Goal: Task Accomplishment & Management: Use online tool/utility

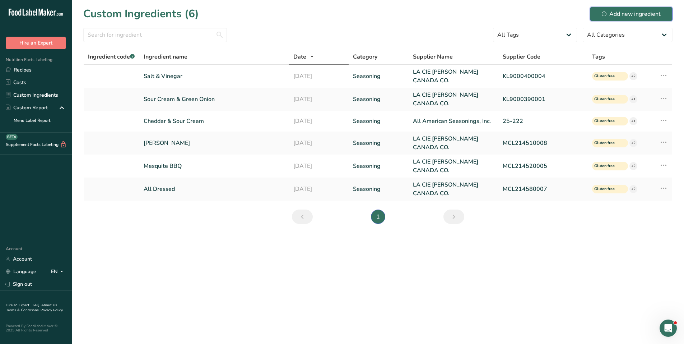
click at [621, 10] on div "Add new ingredient" at bounding box center [631, 14] width 59 height 9
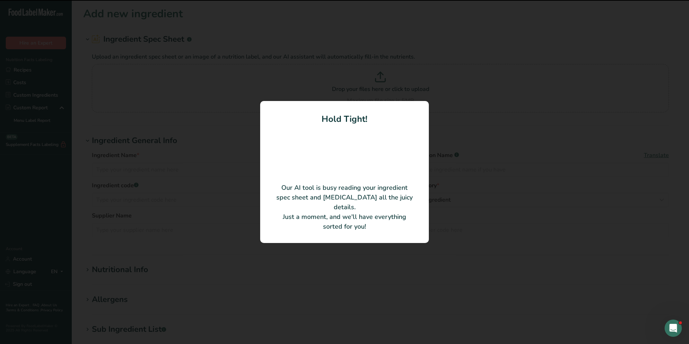
type input "HD CHEESE STICKS FLAVOURED SEASONING"
type input "CN10687-MCL209510009"
type input "LA CIE [PERSON_NAME] CANADA CO."
type input "CN10687"
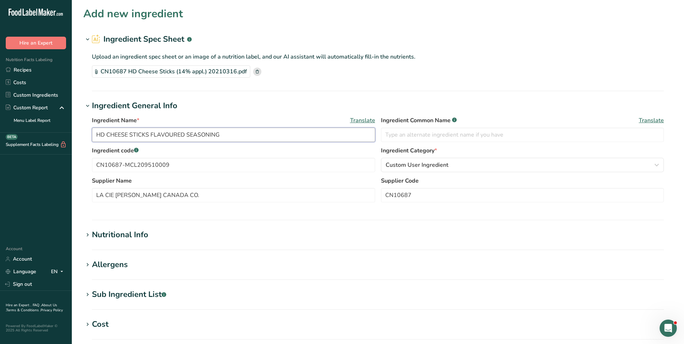
drag, startPoint x: 230, startPoint y: 135, endPoint x: 61, endPoint y: 150, distance: 169.8
click at [34, 136] on div ".a-20{fill:#fff;} Hire an Expert Nutrition Facts Labeling Recipes Costs Custom …" at bounding box center [342, 257] width 684 height 515
type input "HD Cheese Stick"
click at [479, 162] on div "Custom User Ingredient" at bounding box center [521, 164] width 270 height 9
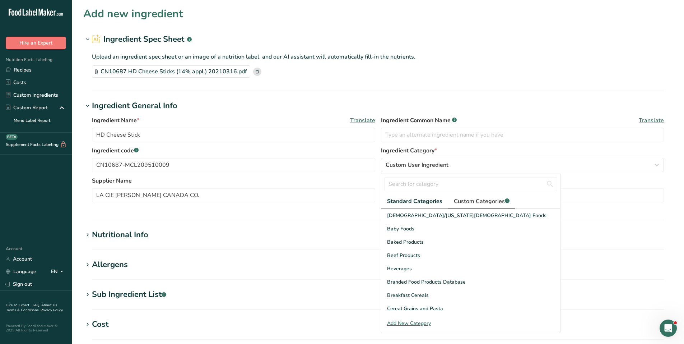
click at [461, 196] on link "Custom Categories .a-a{fill:#347362;}.b-a{fill:#fff;}" at bounding box center [481, 201] width 67 height 15
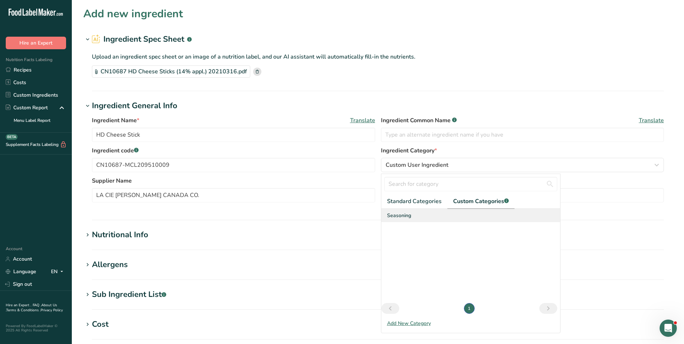
click at [402, 216] on span "Seasoning" at bounding box center [399, 215] width 24 height 8
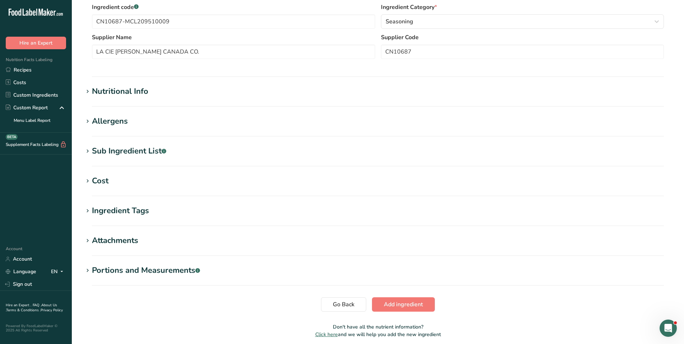
scroll to position [144, 0]
click at [87, 92] on icon at bounding box center [87, 91] width 6 height 10
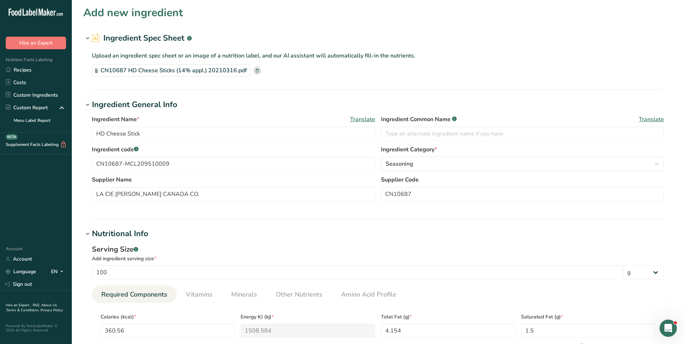
scroll to position [0, 0]
drag, startPoint x: 173, startPoint y: 166, endPoint x: 74, endPoint y: 157, distance: 99.1
click at [74, 157] on section "Add new ingredient Ingredient Spec Sheet .a-a{fill:#347362;}.b-a{fill:#fff;} Up…" at bounding box center [378, 329] width 612 height 659
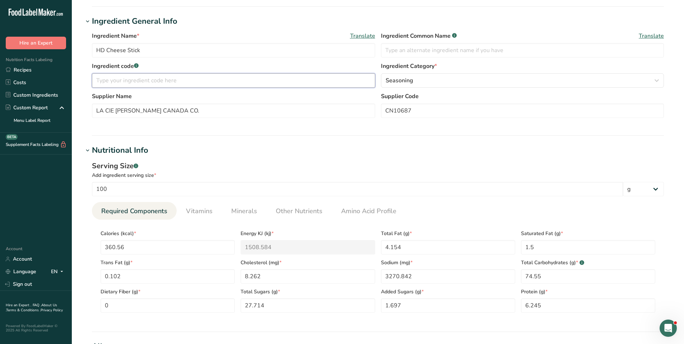
scroll to position [72, 0]
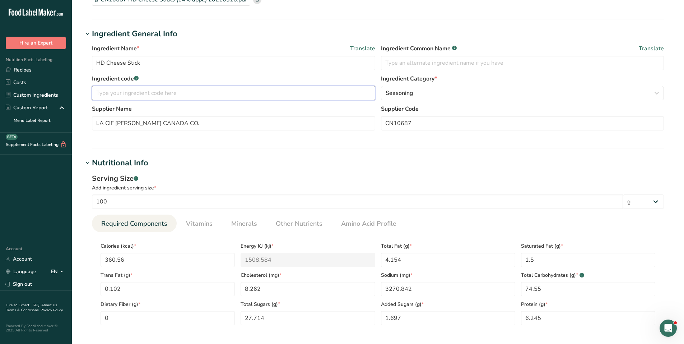
paste input "44000701"
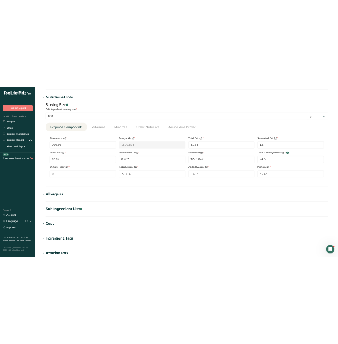
scroll to position [215, 0]
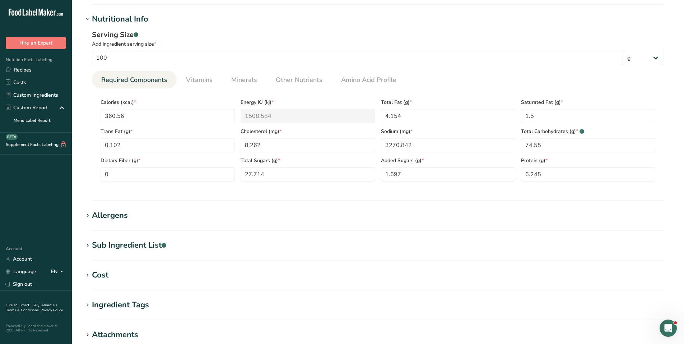
type input "44000701"
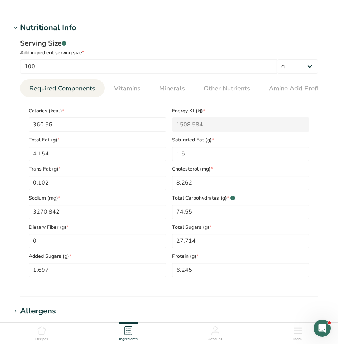
click at [216, 54] on div "Add ingredient serving size *" at bounding box center [169, 53] width 298 height 8
click at [131, 90] on span "Vitamins" at bounding box center [127, 89] width 27 height 10
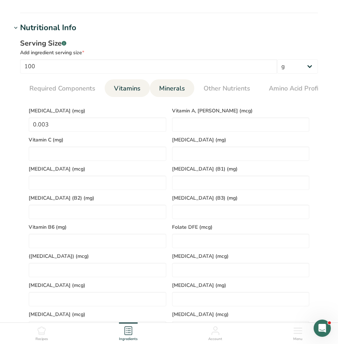
click at [158, 89] on link "Minerals" at bounding box center [173, 88] width 32 height 18
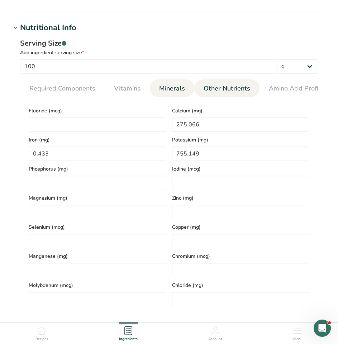
click at [233, 91] on span "Other Nutrients" at bounding box center [227, 89] width 47 height 10
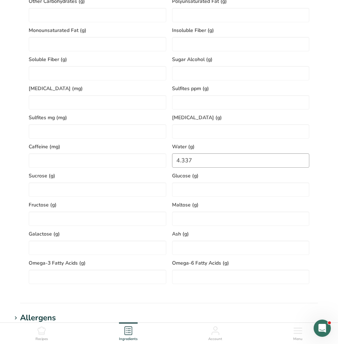
scroll to position [359, 0]
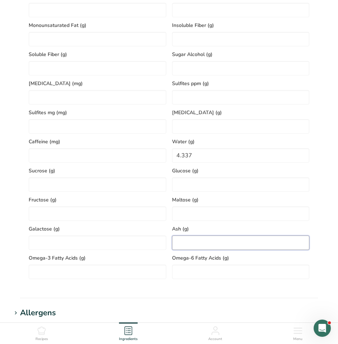
click at [189, 238] on input "number" at bounding box center [241, 242] width 138 height 14
type input "10.715"
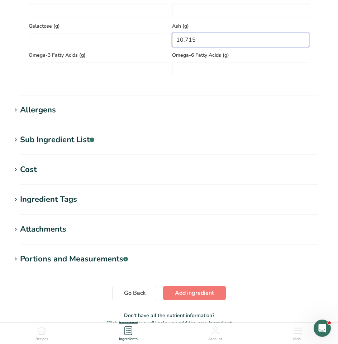
scroll to position [574, 0]
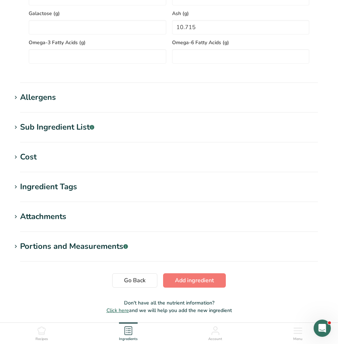
click at [19, 100] on icon at bounding box center [16, 98] width 6 height 10
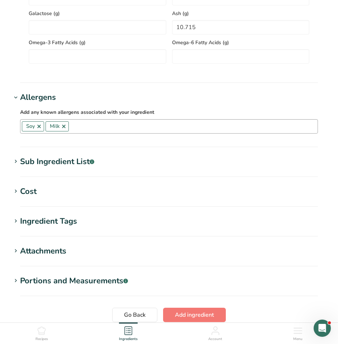
click at [38, 128] on link at bounding box center [39, 126] width 6 height 6
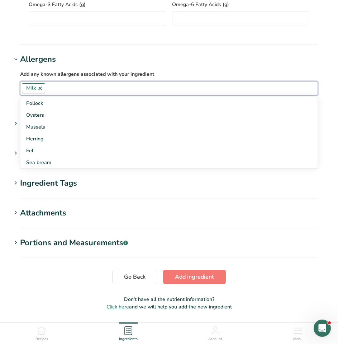
scroll to position [637, 0]
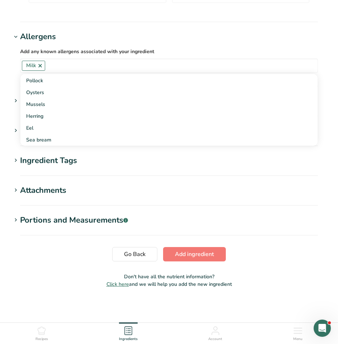
click at [16, 158] on icon at bounding box center [16, 160] width 6 height 10
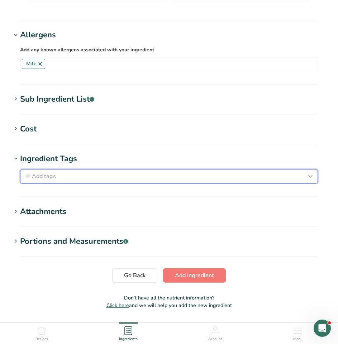
click at [78, 179] on div "Add tags" at bounding box center [169, 176] width 292 height 9
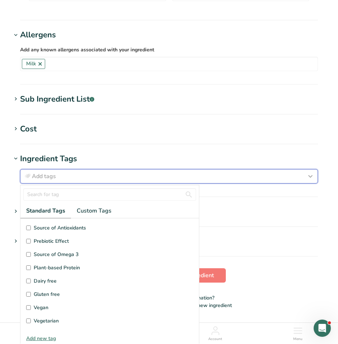
scroll to position [36, 0]
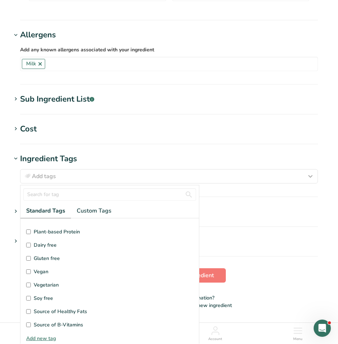
click at [54, 288] on span "Vegetarian" at bounding box center [46, 285] width 25 height 8
click at [31, 287] on input "Vegetarian" at bounding box center [28, 284] width 5 height 5
checkbox input "true"
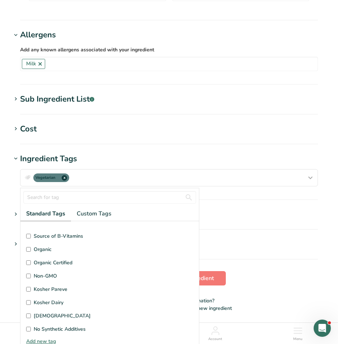
scroll to position [144, 0]
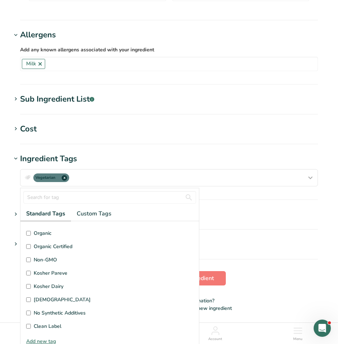
click at [35, 263] on span "Non-GMO" at bounding box center [45, 260] width 23 height 8
click at [31, 262] on input "Non-GMO" at bounding box center [28, 259] width 5 height 5
checkbox input "true"
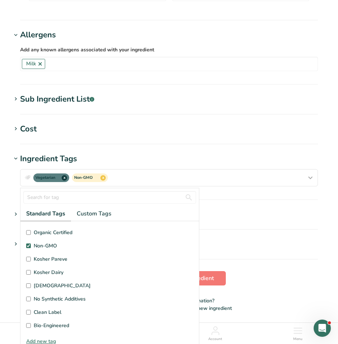
scroll to position [171, 0]
click at [37, 259] on span "Kosher Dairy" at bounding box center [49, 259] width 30 height 8
click at [31, 259] on input "Kosher Dairy" at bounding box center [28, 258] width 5 height 5
checkbox input "true"
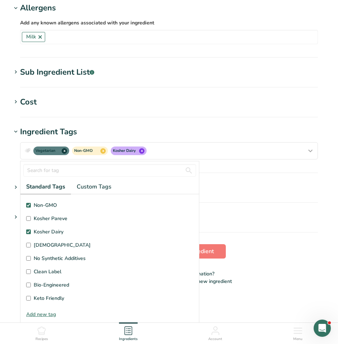
scroll to position [5, 0]
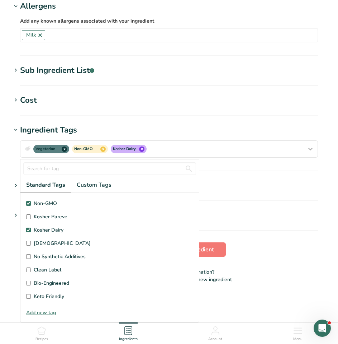
click at [27, 205] on input "Non-GMO" at bounding box center [28, 203] width 5 height 5
checkbox input "false"
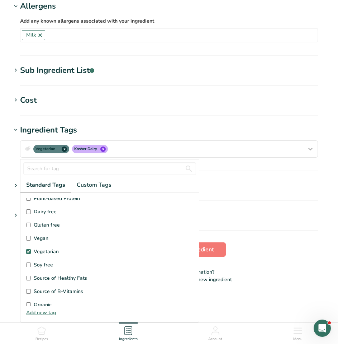
scroll to position [28, 0]
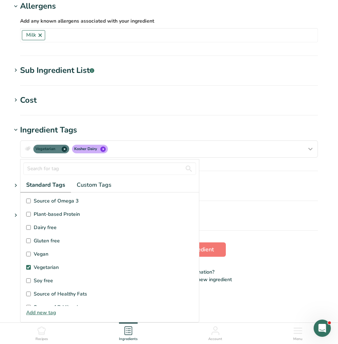
click at [32, 241] on label "Gluten free" at bounding box center [109, 241] width 167 height 8
click at [31, 241] on input "Gluten free" at bounding box center [28, 240] width 5 height 5
checkbox input "true"
click at [265, 115] on hr at bounding box center [169, 115] width 298 height 1
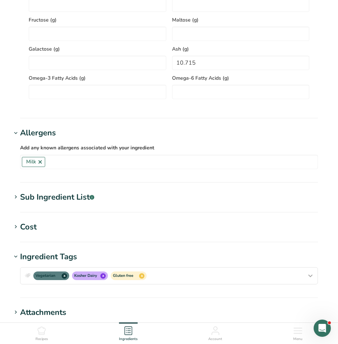
scroll to position [519, 0]
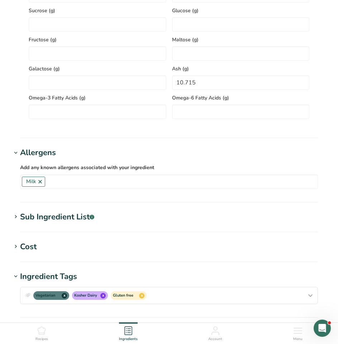
click at [17, 219] on icon at bounding box center [16, 217] width 6 height 10
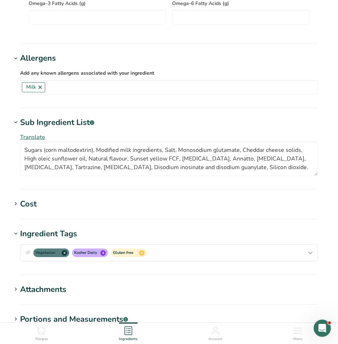
scroll to position [714, 0]
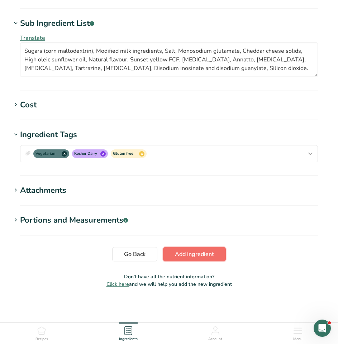
click at [213, 254] on span "Add ingredient" at bounding box center [194, 254] width 39 height 9
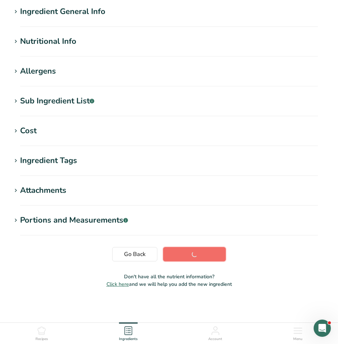
scroll to position [57, 0]
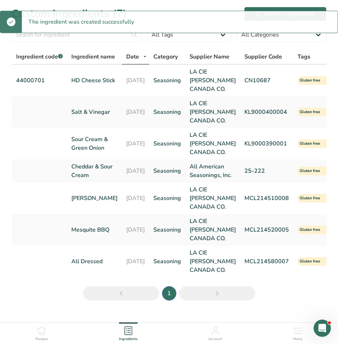
click at [326, 326] on icon "Open Intercom Messenger" at bounding box center [323, 328] width 12 height 12
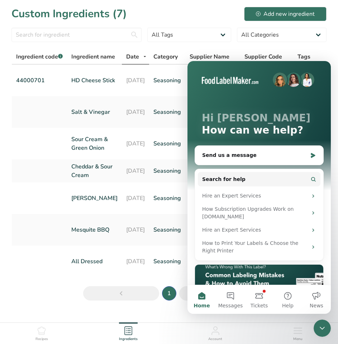
click at [326, 326] on icon "Close Intercom Messenger" at bounding box center [322, 328] width 9 height 9
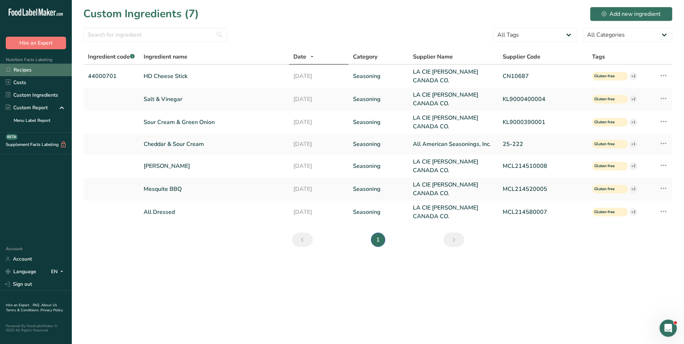
click at [29, 68] on link "Recipes" at bounding box center [36, 70] width 72 height 13
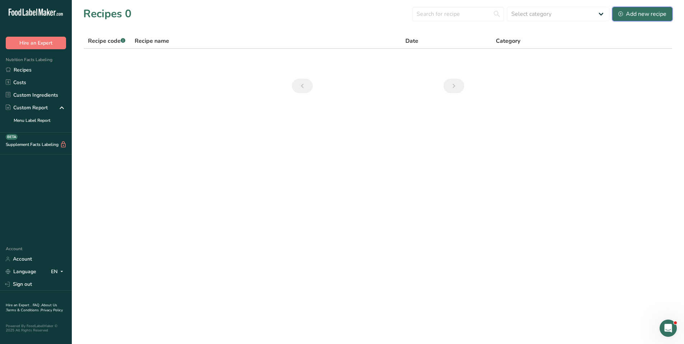
click at [625, 14] on div "Add new recipe" at bounding box center [642, 14] width 48 height 9
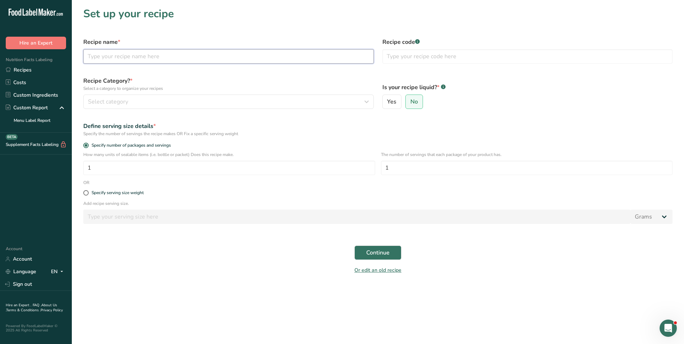
click at [137, 58] on input "text" at bounding box center [228, 56] width 290 height 14
type input "HD Cheese Sticks"
click at [122, 102] on span "Select category" at bounding box center [108, 101] width 40 height 9
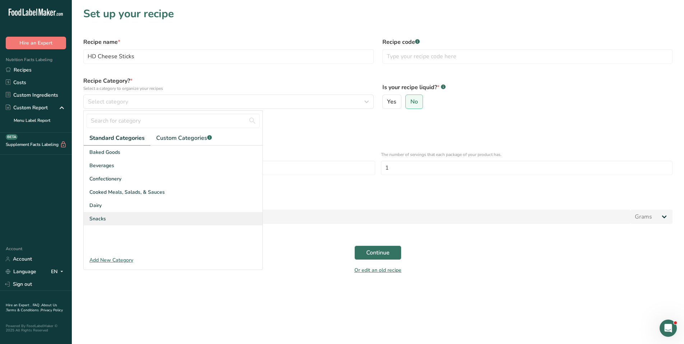
click at [108, 220] on div "Snacks" at bounding box center [173, 218] width 179 height 13
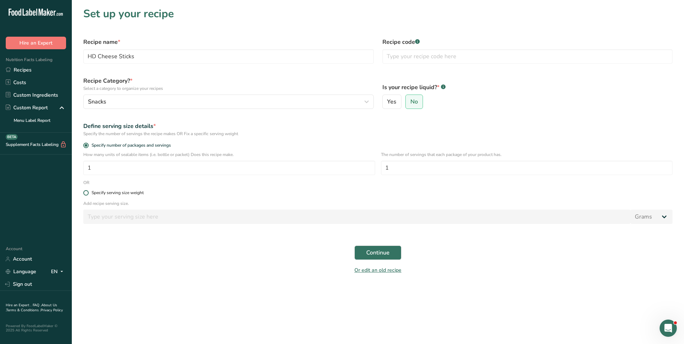
click at [89, 192] on span "Specify serving size weight" at bounding box center [116, 192] width 55 height 5
click at [88, 192] on input "Specify serving size weight" at bounding box center [85, 192] width 5 height 5
radio input "true"
radio input "false"
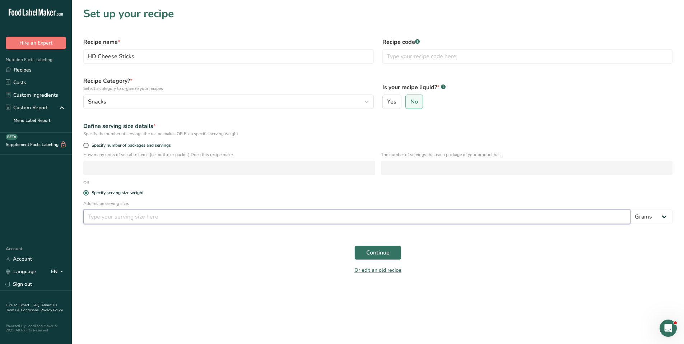
click at [145, 213] on input "number" at bounding box center [356, 216] width 547 height 14
type input "50"
click at [375, 252] on span "Continue" at bounding box center [377, 252] width 23 height 9
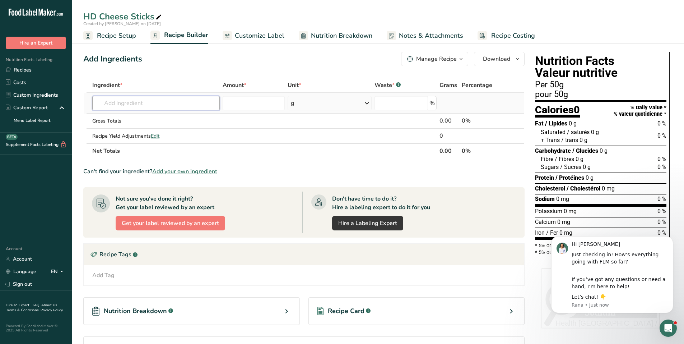
click at [157, 100] on input "text" at bounding box center [155, 103] width 127 height 14
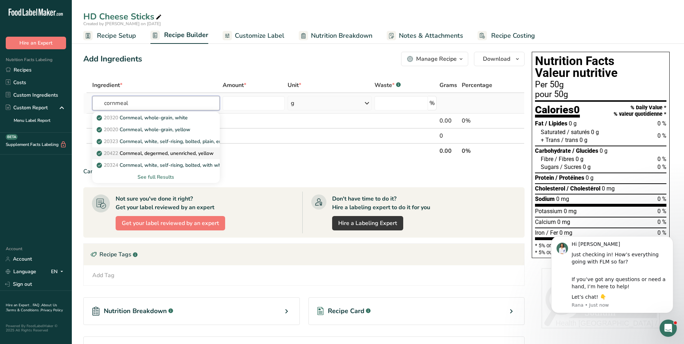
type input "cornmeal"
click at [141, 152] on p "20422 Cornmeal, degermed, unenriched, yellow" at bounding box center [156, 153] width 116 height 8
type input "Cornmeal, degermed, unenriched, yellow"
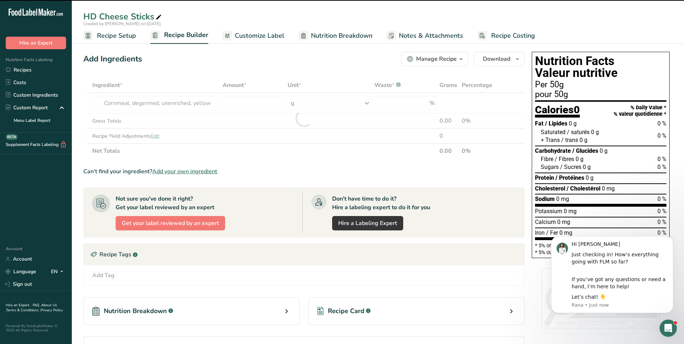
type input "0"
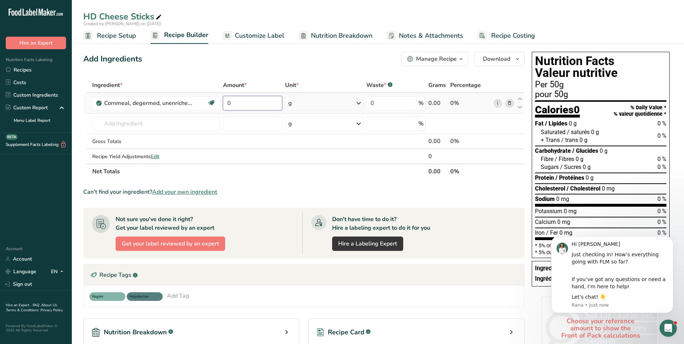
drag, startPoint x: 238, startPoint y: 102, endPoint x: 224, endPoint y: 102, distance: 13.3
click at [224, 102] on input "0" at bounding box center [252, 103] width 59 height 14
type input "47.5"
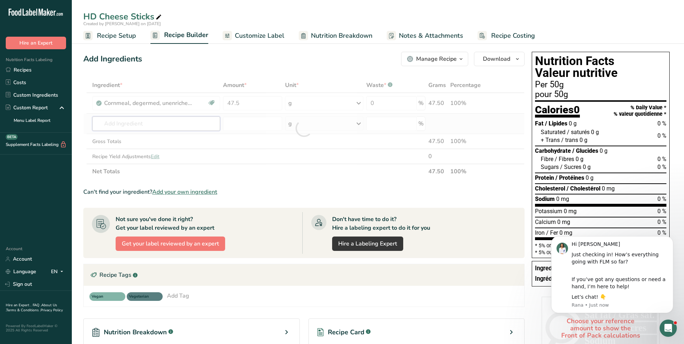
click at [148, 124] on div "Ingredient * Amount * Unit * Waste * .a-a{fill:#347362;}.b-a{fill:#fff;} Grams …" at bounding box center [303, 128] width 441 height 101
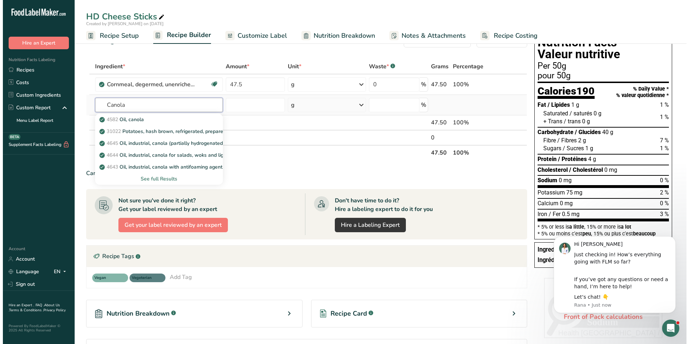
scroll to position [36, 0]
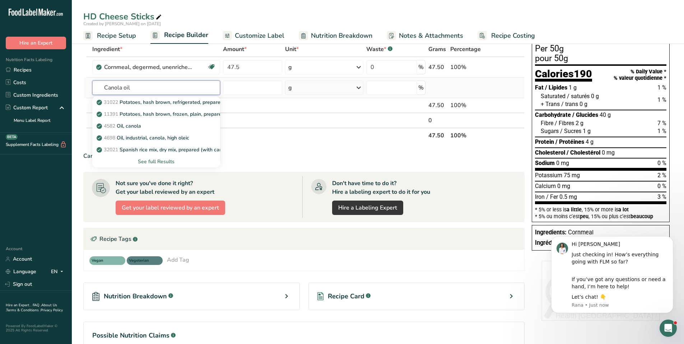
type input "Canola oil"
click at [156, 160] on div "See full Results" at bounding box center [156, 162] width 116 height 8
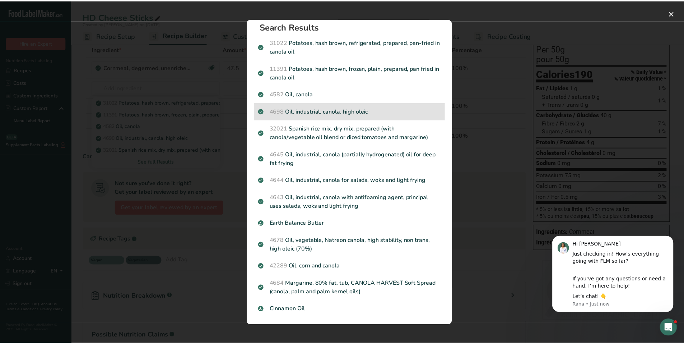
scroll to position [0, 0]
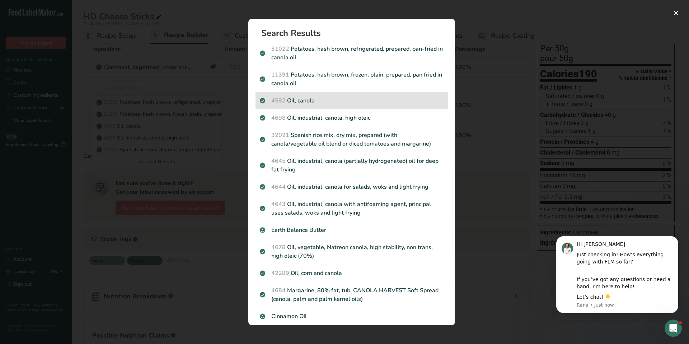
click at [304, 103] on p "4582 Oil, canola" at bounding box center [352, 100] width 184 height 9
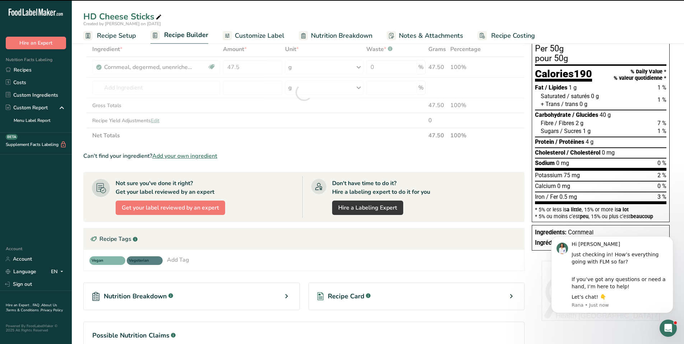
type input "0"
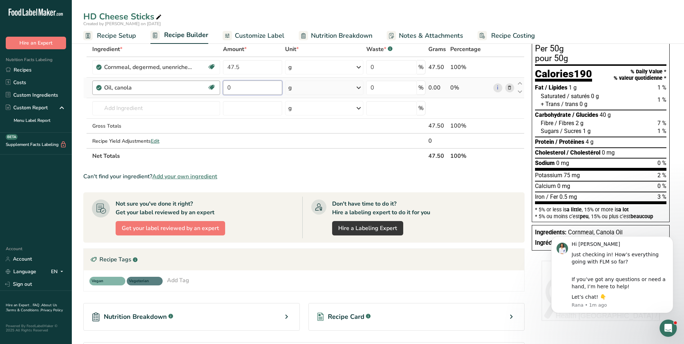
drag, startPoint x: 270, startPoint y: 89, endPoint x: 211, endPoint y: 87, distance: 58.9
click at [211, 87] on tr "Oil, canola Source of Omega 3 Dairy free Gluten free Vegan Vegetarian Soy free …" at bounding box center [304, 88] width 440 height 20
type input "33.182"
click at [127, 108] on div "Ingredient * Amount * Unit * Waste * .a-a{fill:#347362;}.b-a{fill:#fff;} Grams …" at bounding box center [303, 103] width 441 height 122
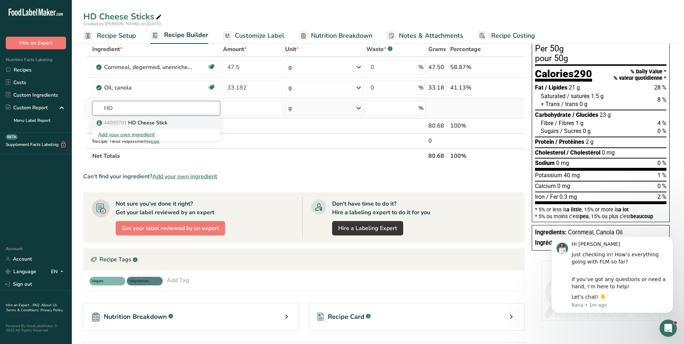
type input "HD"
click at [145, 124] on p "44000701 HD Cheese Stick" at bounding box center [132, 123] width 69 height 8
type input "HD Cheese Stick"
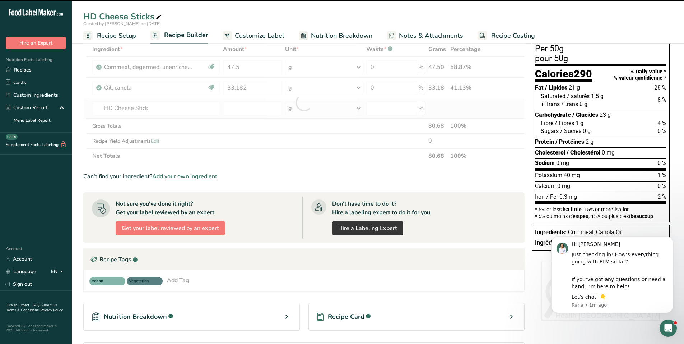
type input "0"
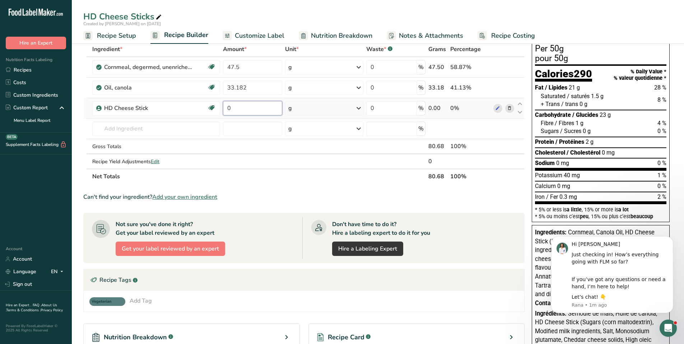
drag, startPoint x: 252, startPoint y: 109, endPoint x: 221, endPoint y: 109, distance: 30.9
click at [221, 109] on td "0" at bounding box center [252, 108] width 62 height 20
type input "18.353"
click at [113, 127] on div "Ingredient * Amount * Unit * Waste * .a-a{fill:#347362;}.b-a{fill:#fff;} Grams …" at bounding box center [303, 113] width 441 height 142
click at [117, 127] on input "text" at bounding box center [156, 128] width 128 height 14
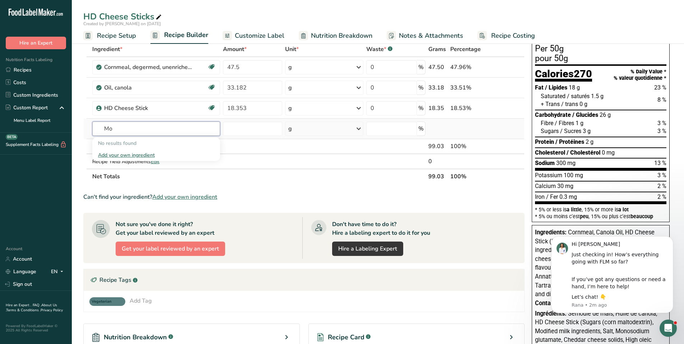
type input "M"
type input "g"
type input "m"
click at [197, 196] on span "Add your own ingredient" at bounding box center [184, 196] width 65 height 9
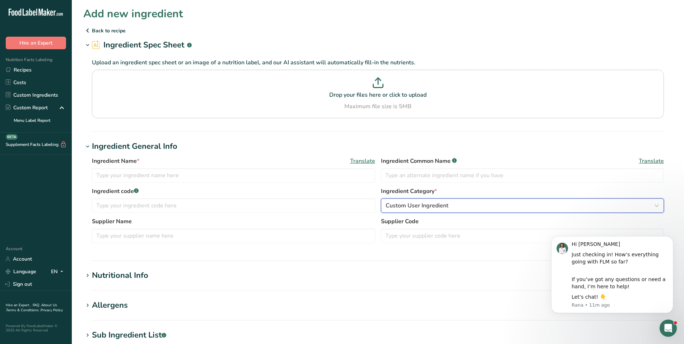
click at [457, 209] on div "Custom User Ingredient" at bounding box center [521, 205] width 270 height 9
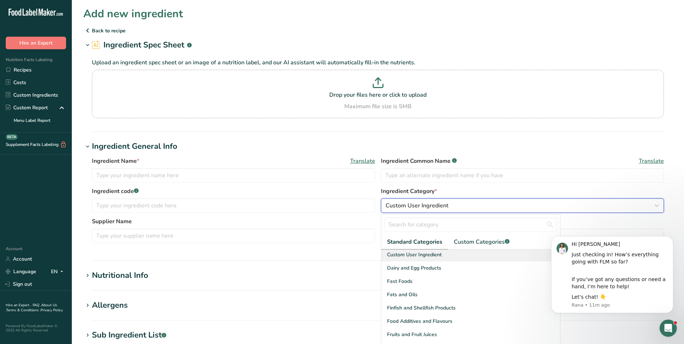
scroll to position [144, 0]
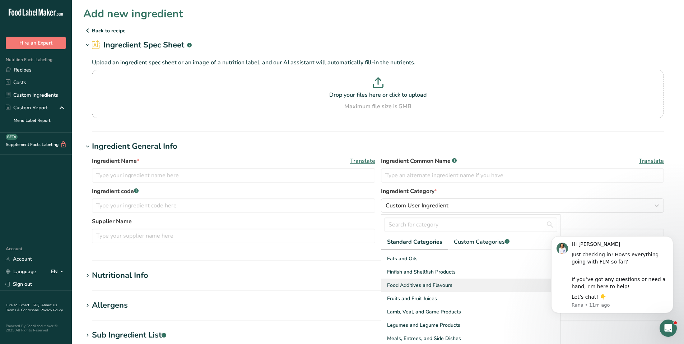
click at [439, 285] on span "Food Additives and Flavours" at bounding box center [419, 285] width 65 height 8
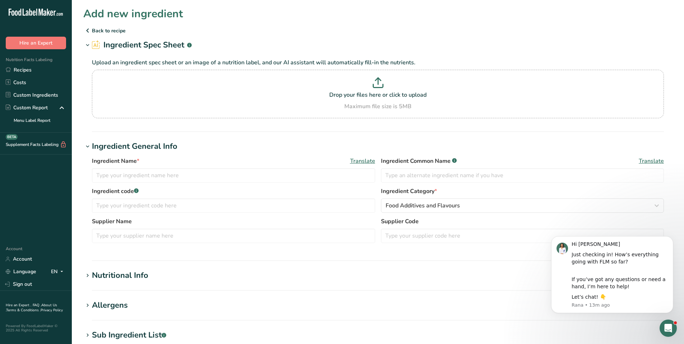
click at [671, 327] on icon "Open Intercom Messenger" at bounding box center [668, 328] width 12 height 12
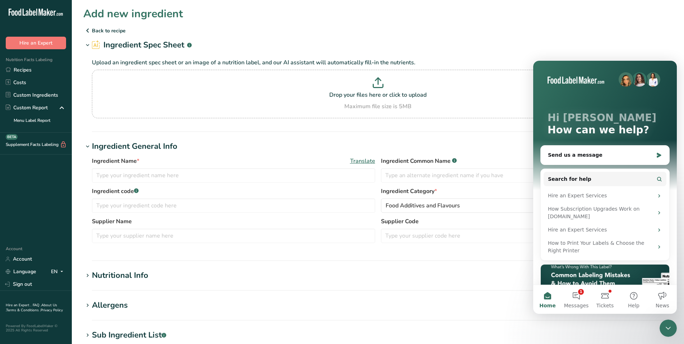
click at [671, 327] on icon "Close Intercom Messenger" at bounding box center [668, 327] width 9 height 9
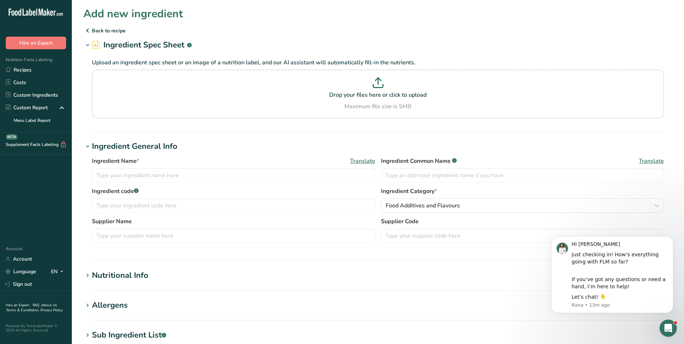
scroll to position [0, 0]
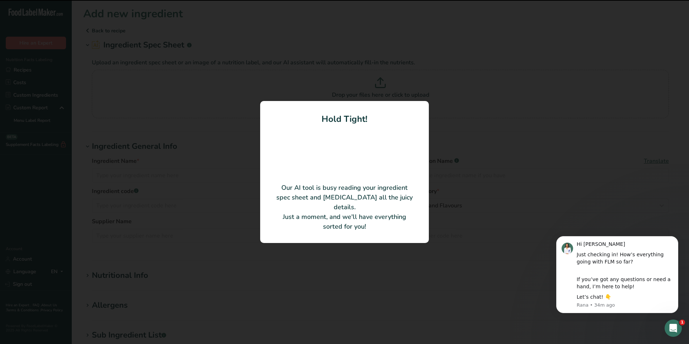
type input "Monosodium Glutamate"
type input "VEDAN VIETNAM ENTERPRISE CORPORATION LIMITED"
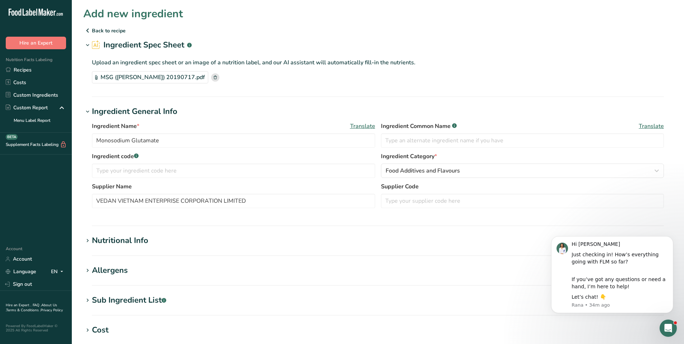
click at [211, 78] on rect at bounding box center [215, 77] width 8 height 8
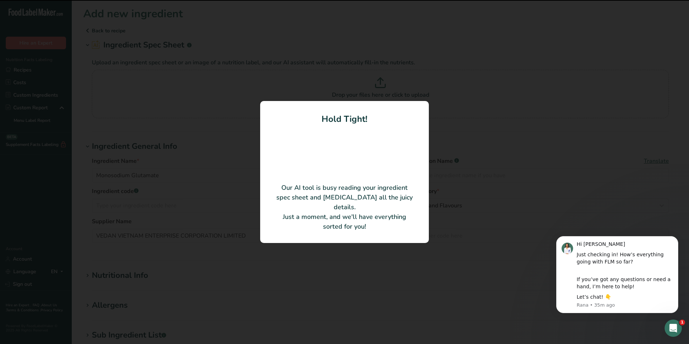
type input "Monosodium Glutamate (MSG)"
type input "Neimenggu Fufeng Biotechnologies Co.,Ltd"
type input "MSG 60-120Mesh"
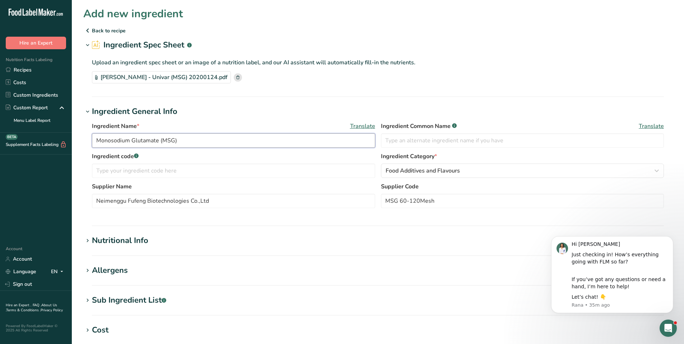
drag, startPoint x: 186, startPoint y: 140, endPoint x: 164, endPoint y: 139, distance: 21.3
click at [164, 139] on input "Monosodium Glutamate (MSG)" at bounding box center [233, 140] width 283 height 14
click at [178, 141] on input "Monosodium Glutamate (MSG)" at bounding box center [233, 140] width 283 height 14
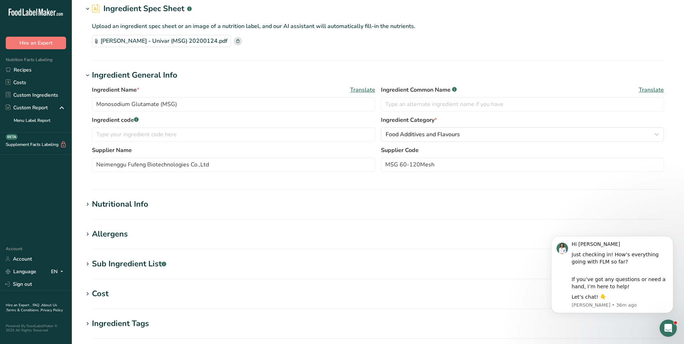
scroll to position [36, 0]
drag, startPoint x: 224, startPoint y: 167, endPoint x: 0, endPoint y: 174, distance: 223.8
click at [0, 174] on div ".a-20{fill:#fff;} Hire an Expert Nutrition Facts Labeling Recipes Costs Custom …" at bounding box center [342, 224] width 684 height 521
type input "Univar"
click at [88, 205] on icon at bounding box center [87, 205] width 6 height 10
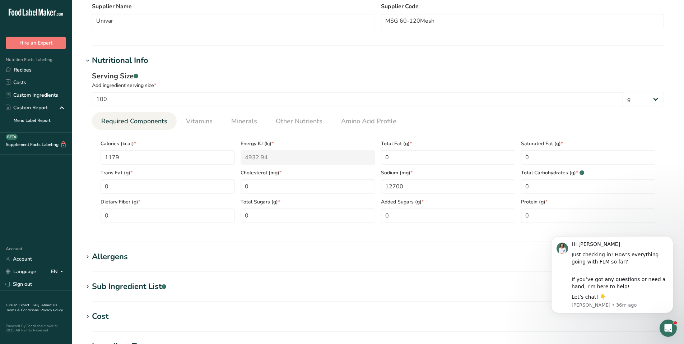
scroll to position [215, 0]
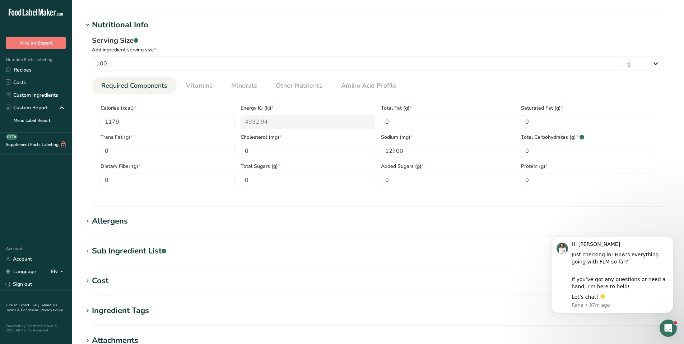
click at [266, 224] on h1 "Allergens" at bounding box center [377, 221] width 589 height 12
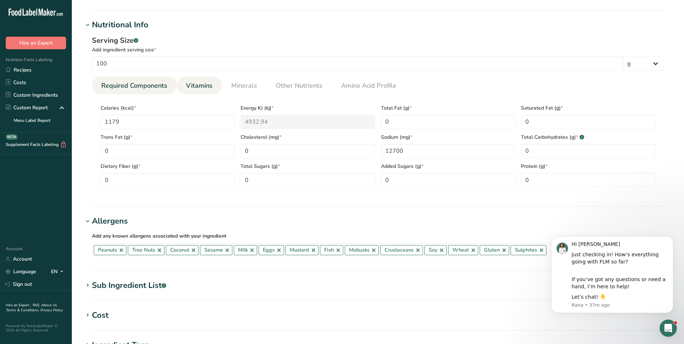
click at [200, 88] on span "Vitamins" at bounding box center [199, 86] width 27 height 10
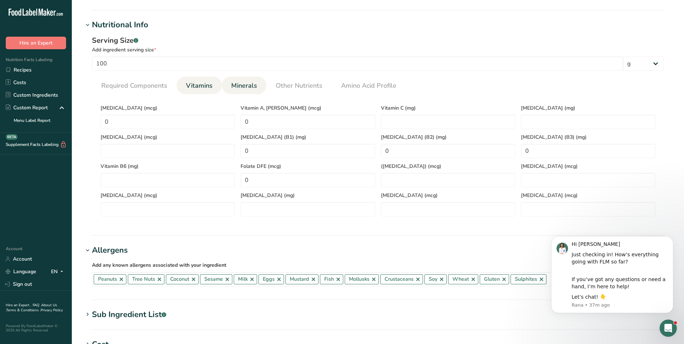
click at [256, 85] on link "Minerals" at bounding box center [244, 85] width 32 height 18
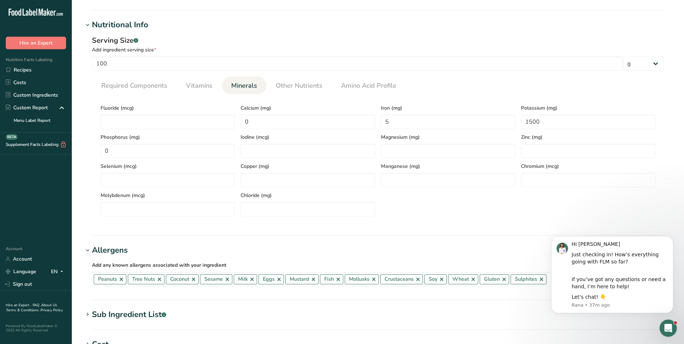
click at [350, 232] on section "Nutritional Info Serving Size .a-a{fill:#347362;}.b-a{fill:#fff;} Add ingredien…" at bounding box center [377, 127] width 589 height 216
click at [299, 83] on span "Other Nutrients" at bounding box center [299, 86] width 47 height 10
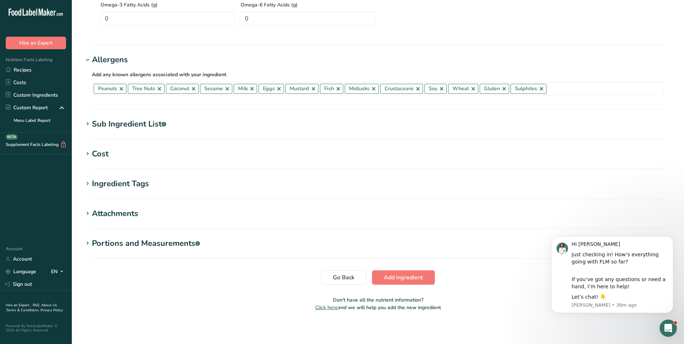
scroll to position [466, 0]
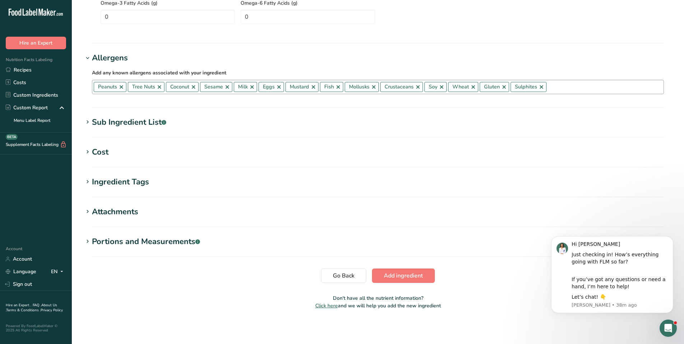
click at [121, 85] on link at bounding box center [121, 87] width 6 height 6
click at [125, 87] on link at bounding box center [125, 87] width 6 height 6
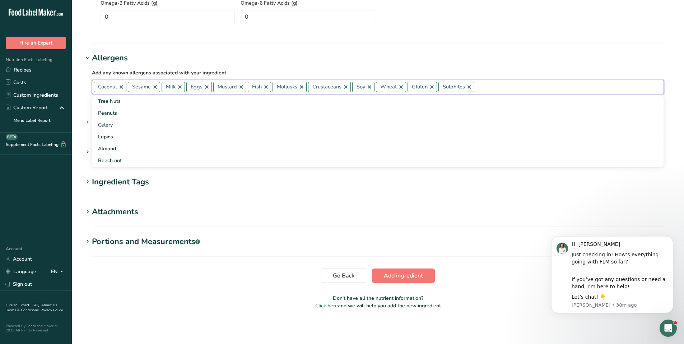
click at [124, 87] on link at bounding box center [121, 87] width 6 height 6
click at [121, 87] on link at bounding box center [121, 87] width 6 height 6
click at [114, 88] on link at bounding box center [112, 87] width 6 height 6
click at [114, 88] on link at bounding box center [114, 87] width 6 height 6
click at [121, 88] on link at bounding box center [122, 87] width 6 height 6
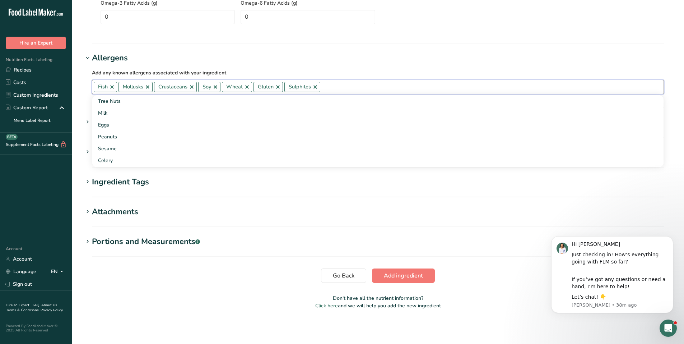
click at [110, 88] on link at bounding box center [112, 87] width 6 height 6
click at [124, 86] on link at bounding box center [123, 87] width 6 height 6
click at [130, 86] on link at bounding box center [132, 87] width 6 height 6
click at [113, 88] on link at bounding box center [111, 87] width 6 height 6
click at [118, 86] on link at bounding box center [119, 87] width 6 height 6
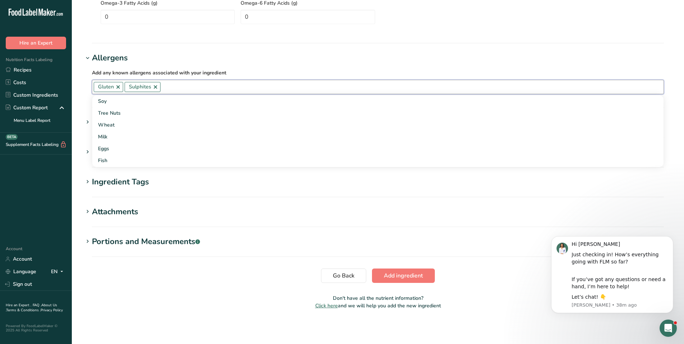
click at [119, 86] on link at bounding box center [118, 87] width 6 height 6
click at [124, 87] on link at bounding box center [125, 87] width 6 height 6
click at [146, 184] on div "Ingredient Tags" at bounding box center [120, 182] width 57 height 12
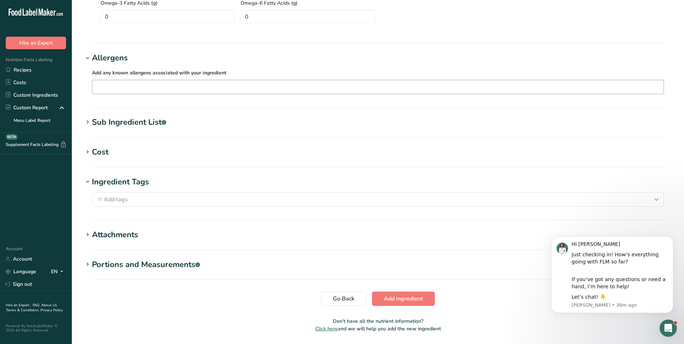
click at [154, 126] on div "Sub Ingredient List .a-a{fill:#347362;}.b-a{fill:#fff;}" at bounding box center [129, 122] width 74 height 12
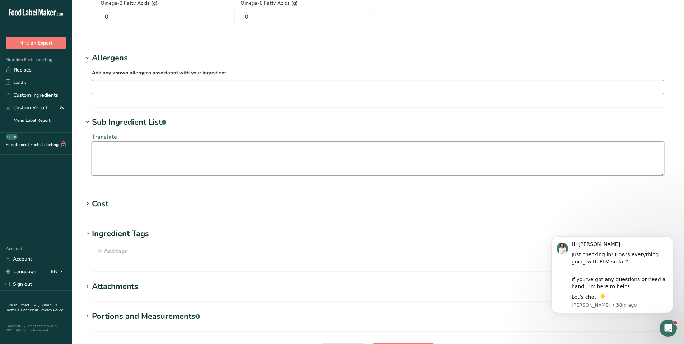
click at [127, 153] on textarea at bounding box center [378, 158] width 572 height 34
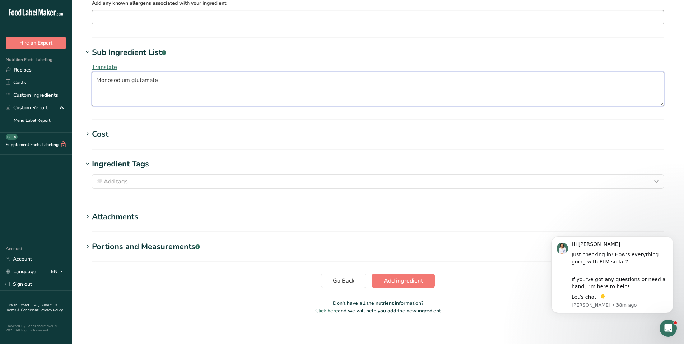
scroll to position [540, 0]
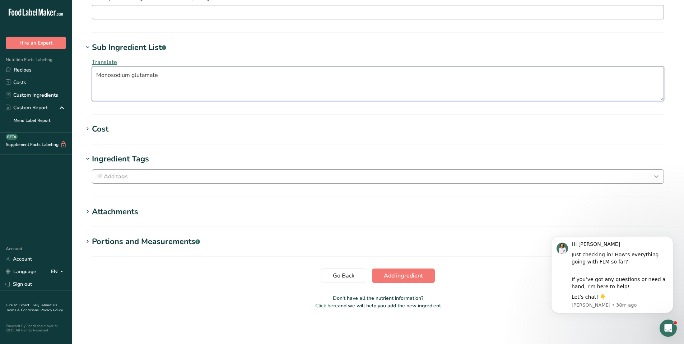
type textarea "Monosodium glutamate"
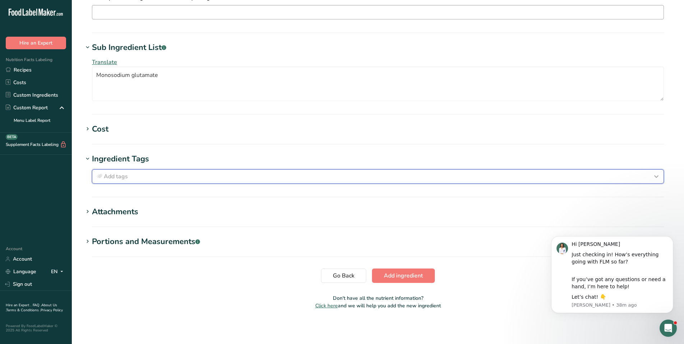
click at [137, 172] on div "Add tags" at bounding box center [377, 176] width 565 height 9
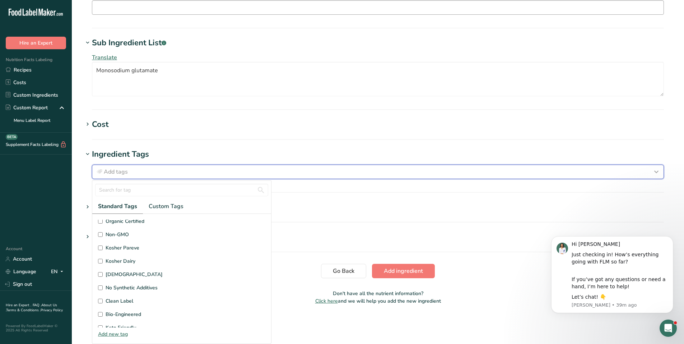
scroll to position [171, 0]
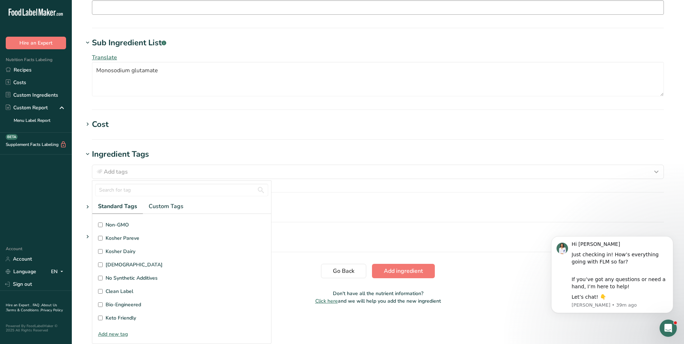
click at [101, 240] on label "Kosher Pareve" at bounding box center [181, 238] width 167 height 8
click at [101, 240] on input "Kosher Pareve" at bounding box center [100, 237] width 5 height 5
checkbox input "true"
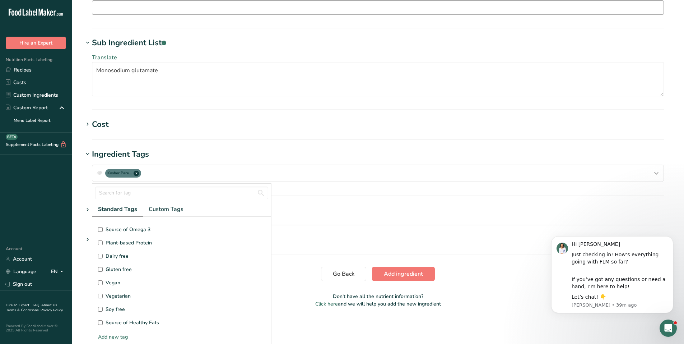
scroll to position [36, 0]
click at [97, 256] on section "Source of Antioxidants [MEDICAL_DATA] Effect Source of Omega 3 Plant-based Prot…" at bounding box center [181, 272] width 179 height 113
click at [102, 257] on input "Gluten free" at bounding box center [100, 256] width 5 height 5
checkbox input "true"
click at [102, 271] on input "Vegan" at bounding box center [100, 269] width 5 height 5
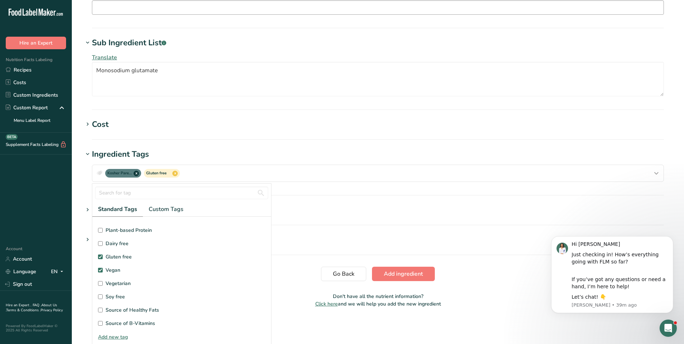
checkbox input "true"
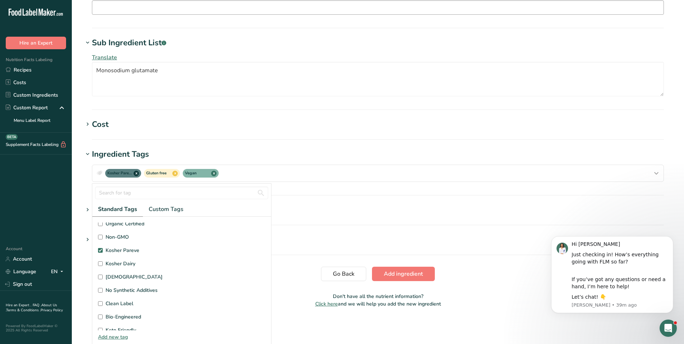
scroll to position [171, 0]
click at [402, 185] on div "Kosher Pareve x Gluten free x Vegan x Standard Tags Custom Tags Source of Antio…" at bounding box center [377, 173] width 589 height 26
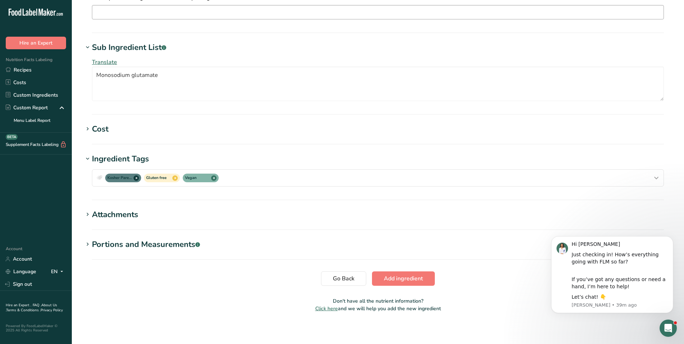
scroll to position [543, 0]
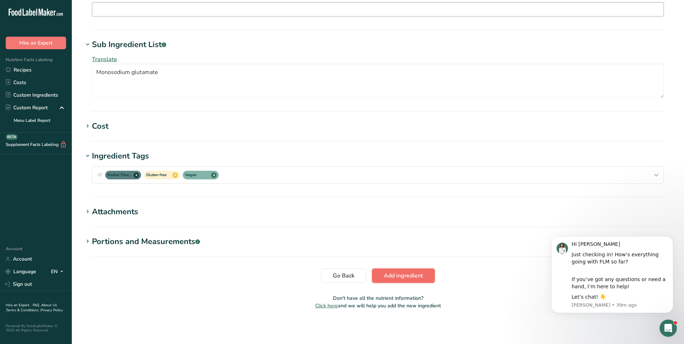
click at [403, 274] on span "Add ingredient" at bounding box center [403, 275] width 39 height 9
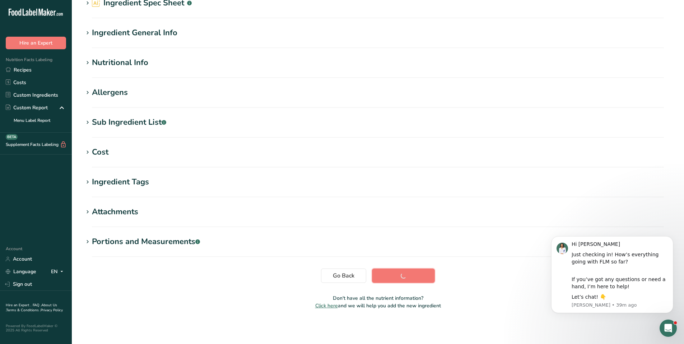
scroll to position [42, 0]
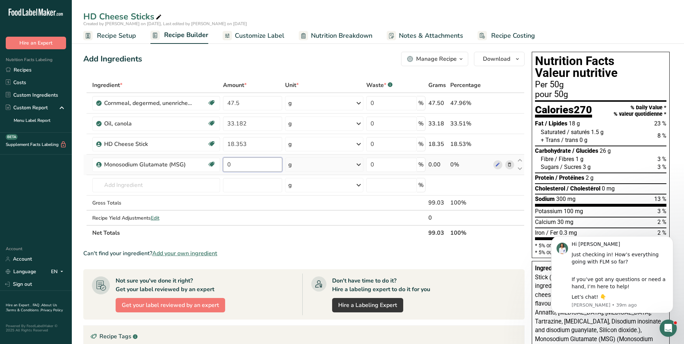
click at [256, 163] on input "0" at bounding box center [252, 164] width 59 height 14
type input "0.965"
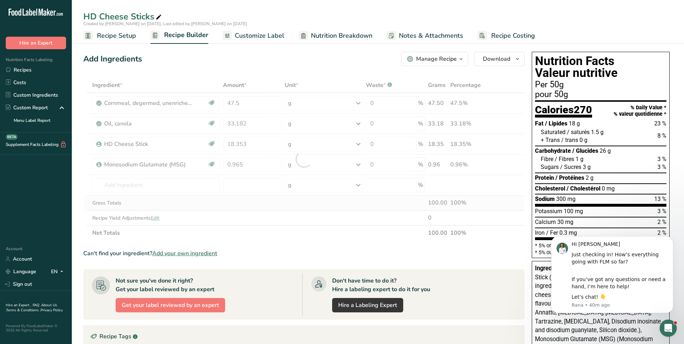
click at [253, 201] on div "Ingredient * Amount * Unit * Waste * .a-a{fill:#347362;}.b-a{fill:#fff;} Grams …" at bounding box center [303, 159] width 441 height 163
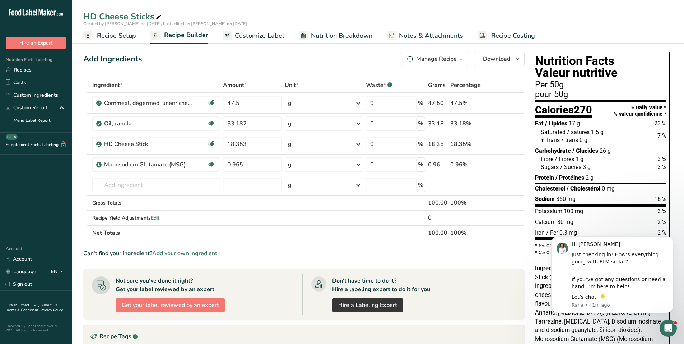
click at [542, 35] on ul "Recipe Setup Recipe Builder Customize Label Nutrition Breakdown Notes & Attachm…" at bounding box center [378, 35] width 612 height 17
click at [253, 34] on span "Customize Label" at bounding box center [260, 36] width 50 height 10
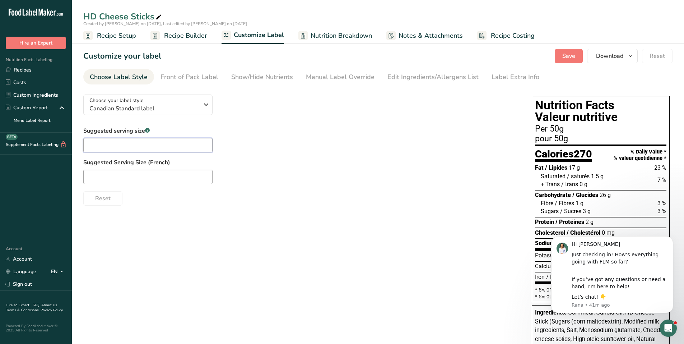
click at [114, 143] on input "text" at bounding box center [147, 145] width 129 height 14
type input "P"
type input "1"
type input "1 3/4 cup"
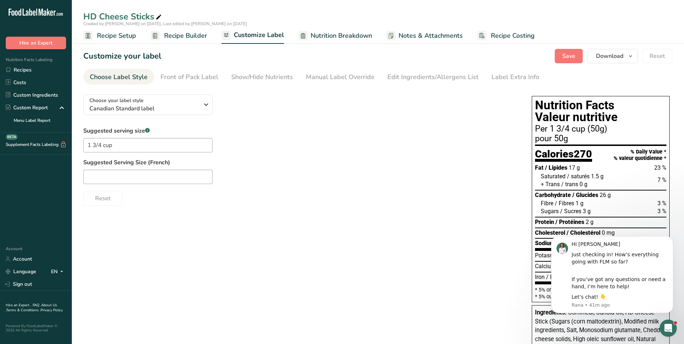
click at [253, 171] on div at bounding box center [300, 176] width 434 height 14
click at [164, 177] on input "text" at bounding box center [147, 176] width 129 height 14
type input "1 3/4 tasse"
click at [204, 80] on div "Front of Pack Label" at bounding box center [189, 77] width 58 height 10
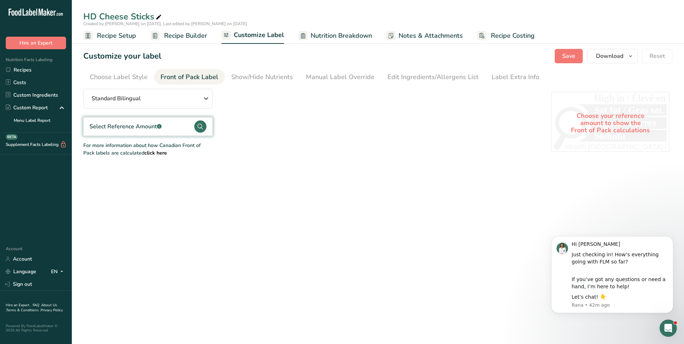
click at [202, 126] on icon at bounding box center [199, 126] width 5 height 6
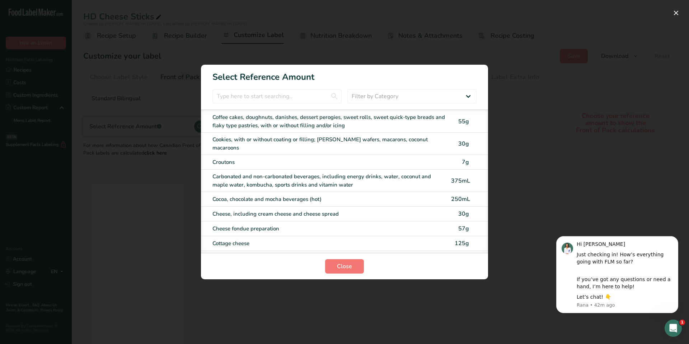
scroll to position [451, 0]
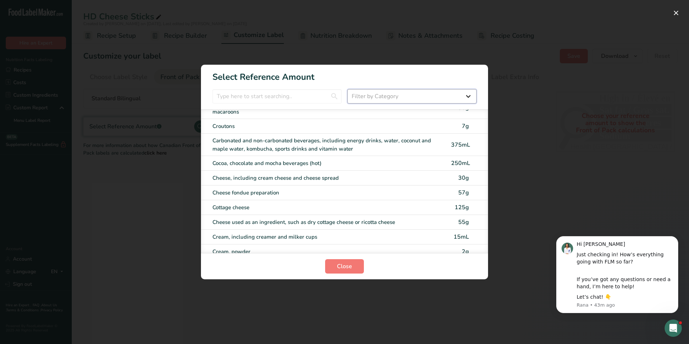
click at [386, 96] on select "Filter by Category All Bakery products and substitutes [GEOGRAPHIC_DATA] Cereal…" at bounding box center [411, 96] width 129 height 14
select select "19"
click at [347, 89] on select "Filter by Category All Bakery products and substitutes [GEOGRAPHIC_DATA] Cereal…" at bounding box center [411, 96] width 129 height 14
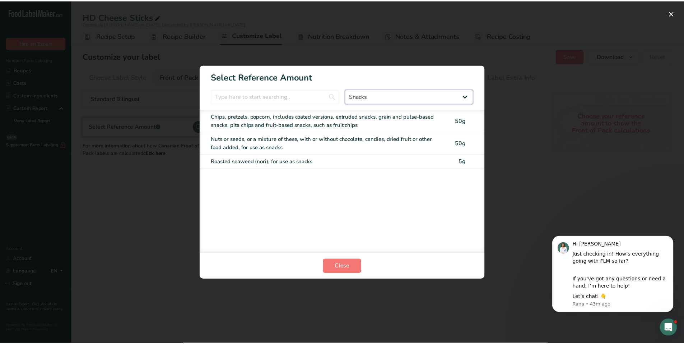
scroll to position [0, 0]
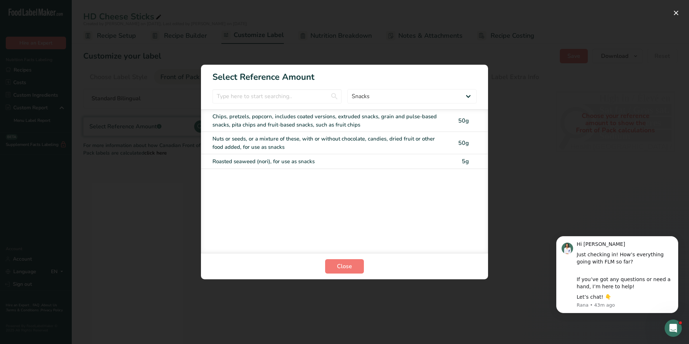
click at [276, 121] on div "Chips, pretzels, popcorn, includes coated versions, extruded snacks, grain and …" at bounding box center [330, 120] width 234 height 16
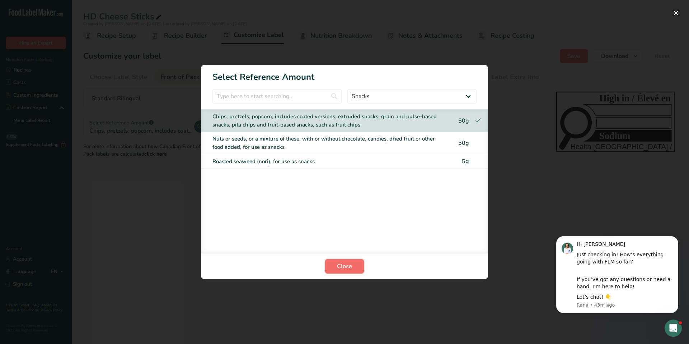
click at [344, 266] on span "Close" at bounding box center [344, 266] width 15 height 9
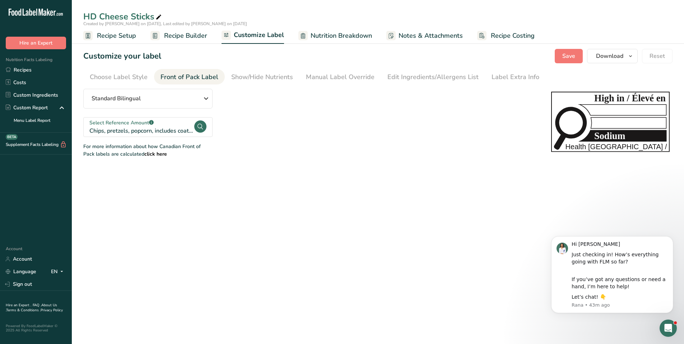
click at [341, 43] on div "HD Cheese Sticks Created by [PERSON_NAME] on [DATE], Last edited by [PERSON_NAM…" at bounding box center [378, 103] width 612 height 132
click at [341, 40] on span "Nutrition Breakdown" at bounding box center [340, 36] width 61 height 10
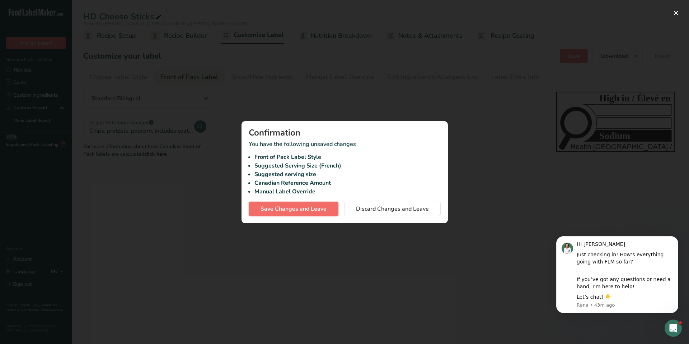
click at [290, 206] on span "Save Changes and Leave" at bounding box center [294, 208] width 66 height 9
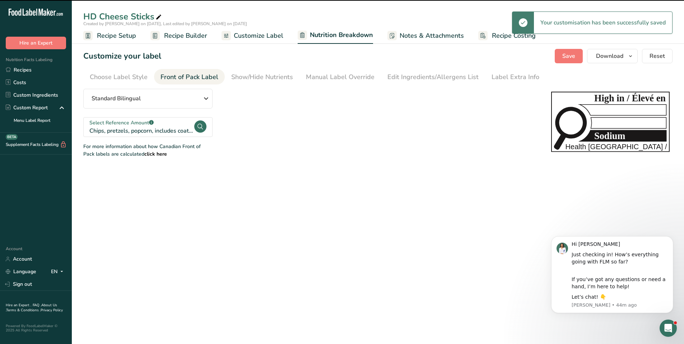
select select "Calories"
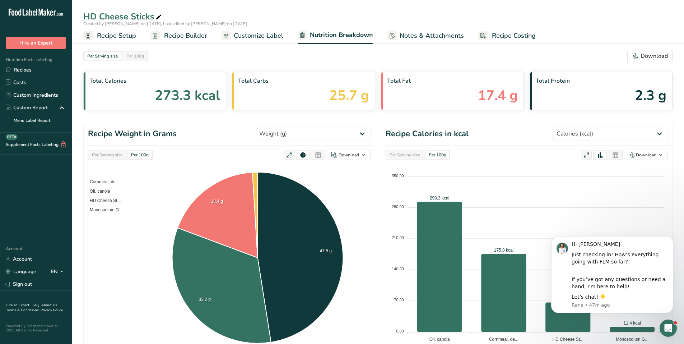
click at [123, 38] on span "Recipe Setup" at bounding box center [116, 36] width 39 height 10
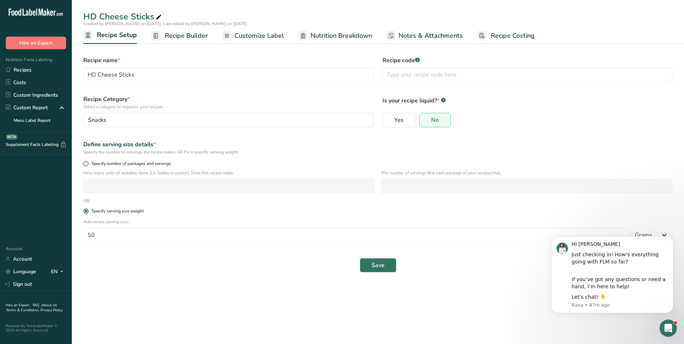
click at [196, 41] on link "Recipe Builder" at bounding box center [179, 36] width 57 height 16
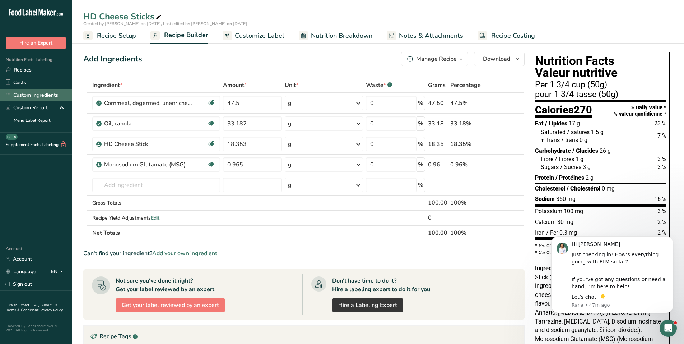
click at [33, 95] on link "Custom Ingredients" at bounding box center [36, 95] width 72 height 13
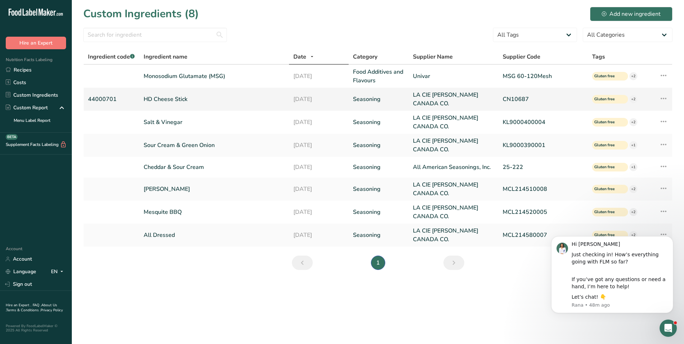
click at [190, 94] on td "HD Cheese Stick" at bounding box center [213, 99] width 149 height 23
click at [193, 98] on link "HD Cheese Stick" at bounding box center [214, 99] width 141 height 9
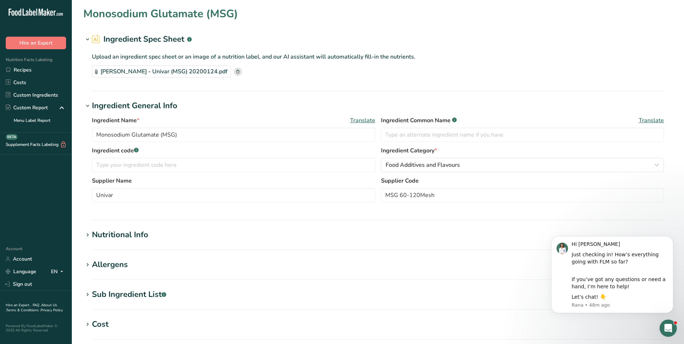
type input "HD Cheese Stick"
type input "44000701"
type input "LA CIE [PERSON_NAME] CANADA CO."
type input "CN10687"
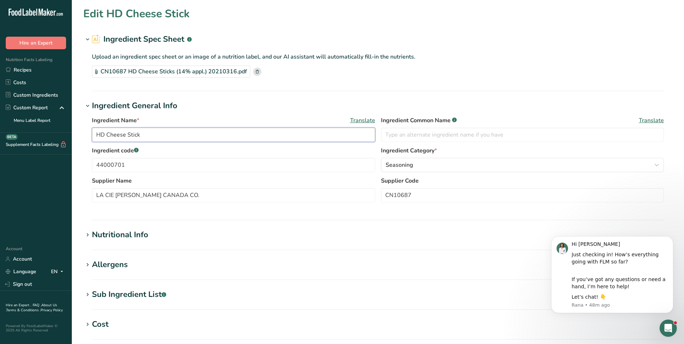
click at [257, 127] on div "Ingredient Name * Translate HD Cheese Stick" at bounding box center [233, 129] width 283 height 26
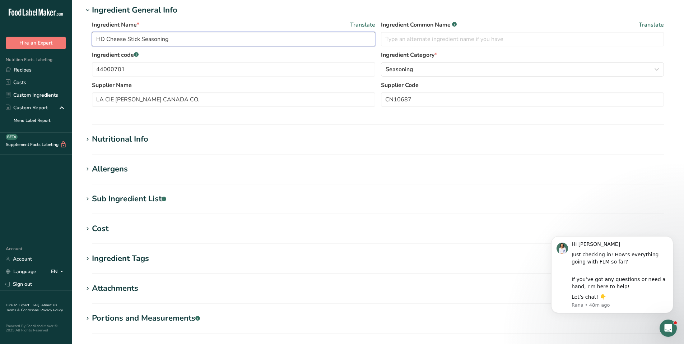
scroll to position [172, 0]
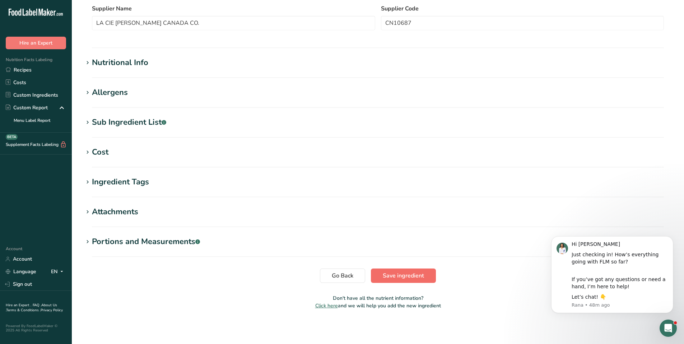
type input "HD Cheese Stick Seasoning"
click at [397, 273] on span "Save ingredient" at bounding box center [403, 275] width 41 height 9
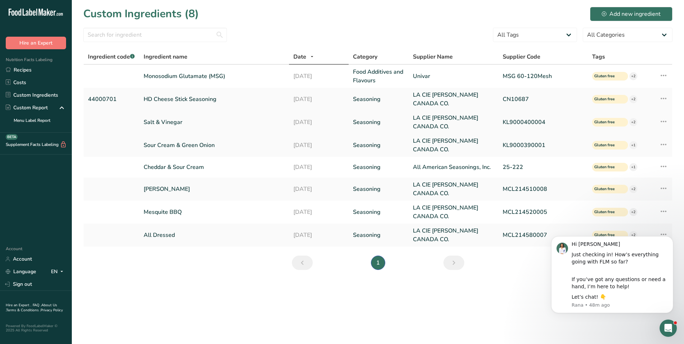
click at [169, 119] on link "Salt & Vinegar" at bounding box center [214, 122] width 141 height 9
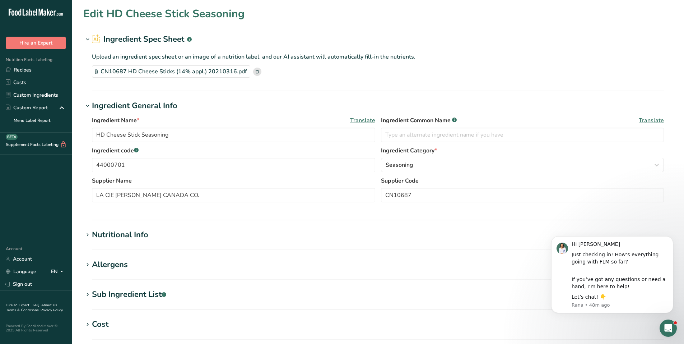
type input "Salt & Vinegar"
type input "KL9000400004"
click at [181, 130] on input "Salt & Vinegar" at bounding box center [233, 134] width 283 height 14
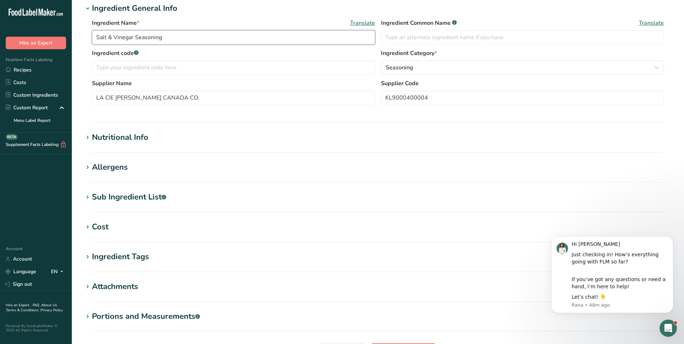
scroll to position [172, 0]
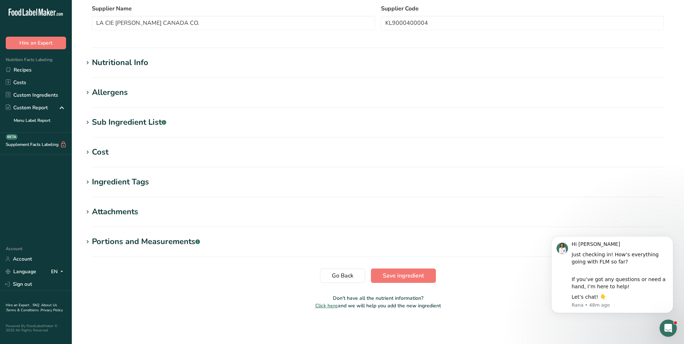
type input "Salt & Vinegar Seasoning"
click at [412, 267] on section "Edit Salt & Vinegar Seasoning Ingredient Spec Sheet .a-a{fill:#347362;}.b-a{fil…" at bounding box center [378, 74] width 612 height 492
drag, startPoint x: 411, startPoint y: 272, endPoint x: 406, endPoint y: 270, distance: 5.6
click at [411, 272] on span "Save ingredient" at bounding box center [403, 275] width 41 height 9
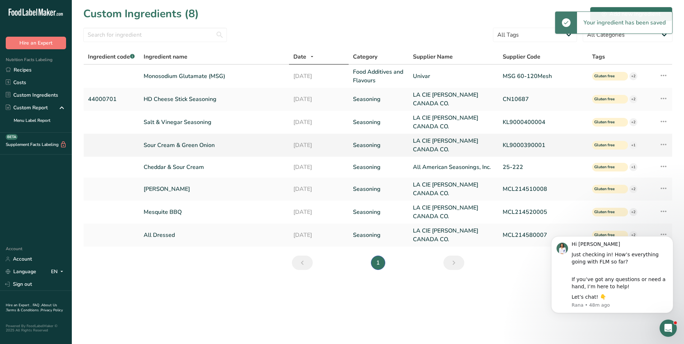
click at [181, 149] on link "Sour Cream & Green Onion" at bounding box center [214, 145] width 141 height 9
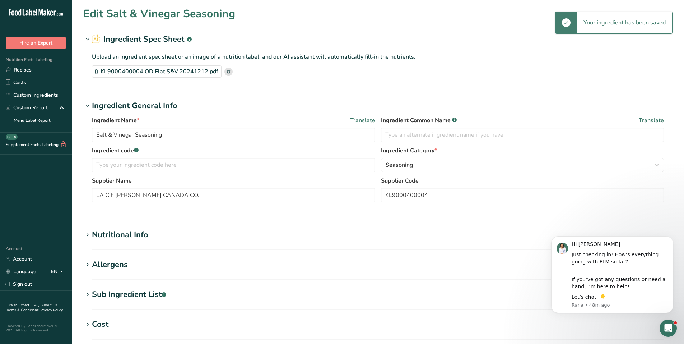
type input "Sour Cream & Green Onion"
type input "KL9000390001"
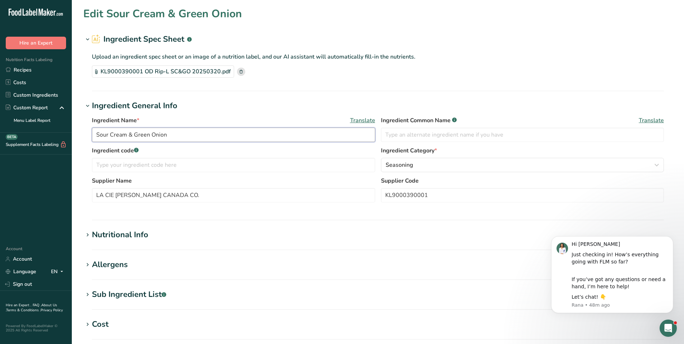
click at [201, 134] on input "Sour Cream & Green Onion" at bounding box center [233, 134] width 283 height 14
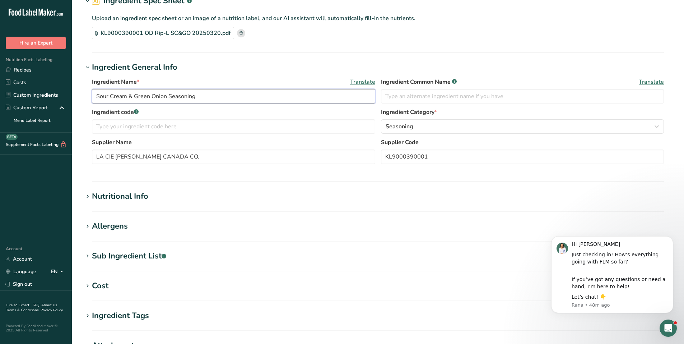
scroll to position [172, 0]
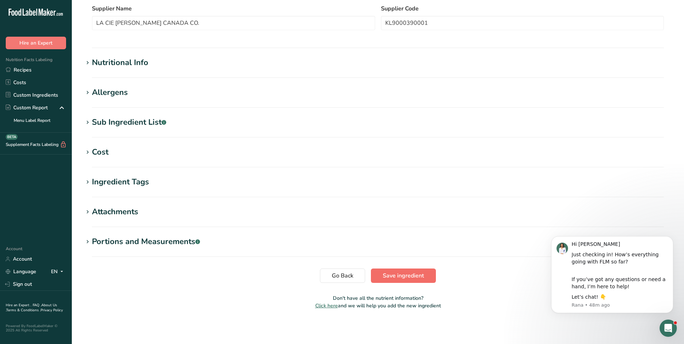
type input "Sour Cream & Green Onion Seasoning"
click at [415, 272] on span "Save ingredient" at bounding box center [403, 275] width 41 height 9
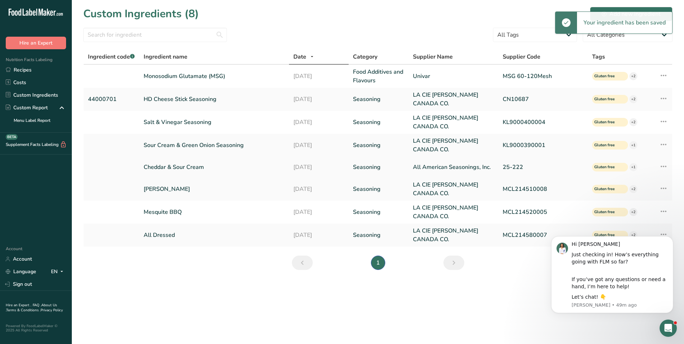
click at [174, 166] on link "Cheddar & Sour Cream" at bounding box center [214, 167] width 141 height 9
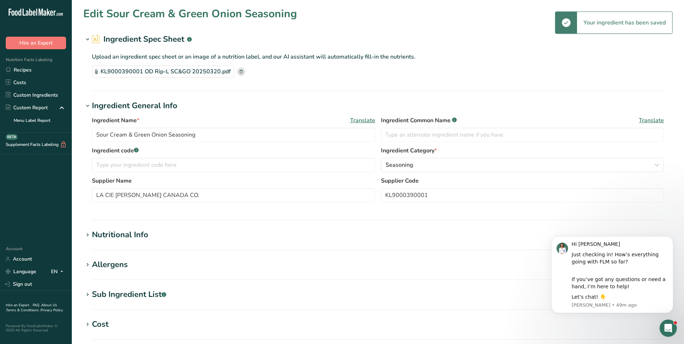
type input "Cheddar & Sour Cream"
type input "All American Seasonings, Inc."
type input "25-222"
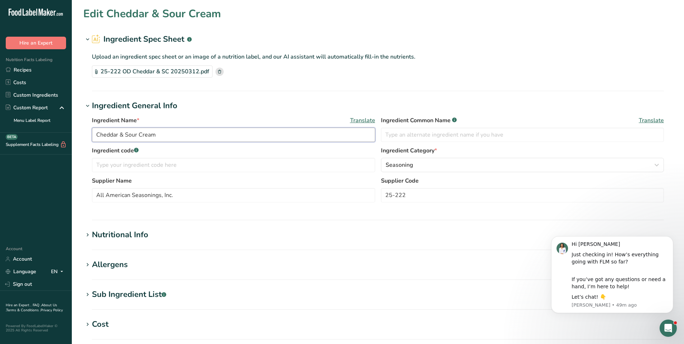
click at [199, 139] on input "Cheddar & Sour Cream" at bounding box center [233, 134] width 283 height 14
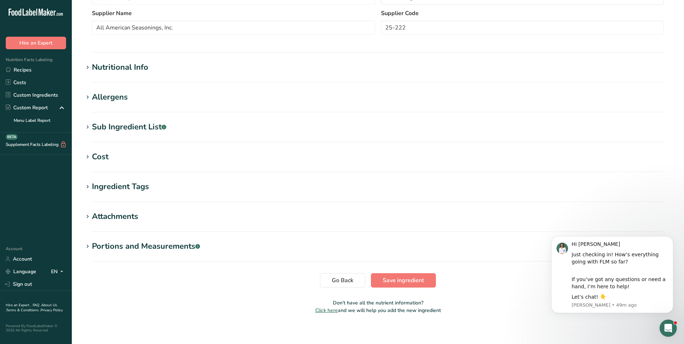
scroll to position [172, 0]
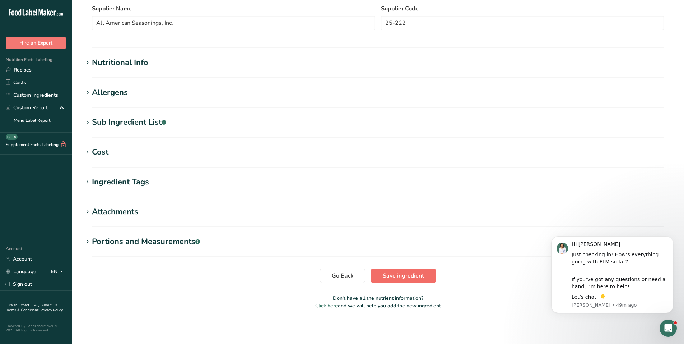
type input "Cheddar & Sour Cream Seasoning"
click at [419, 271] on span "Save ingredient" at bounding box center [403, 275] width 41 height 9
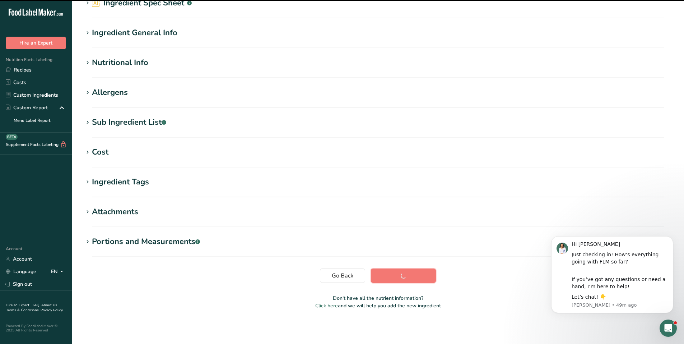
scroll to position [36, 0]
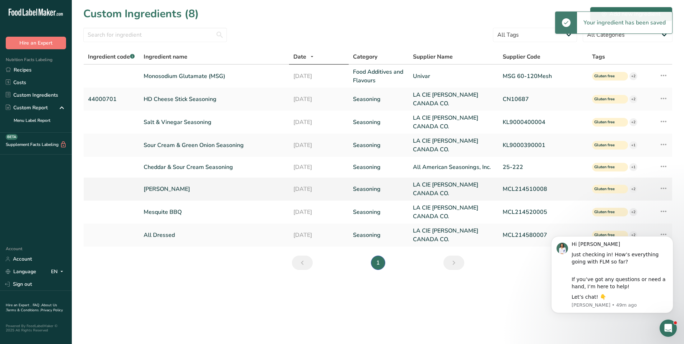
click at [179, 186] on link "[PERSON_NAME]" at bounding box center [214, 189] width 141 height 9
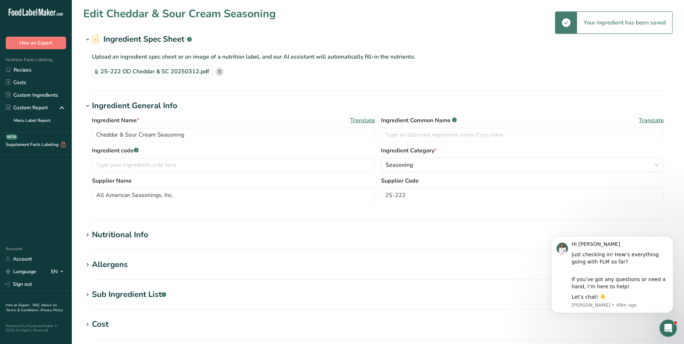
type input "[PERSON_NAME]"
type input "LA CIE [PERSON_NAME] CANADA CO."
type input "MCL214510008"
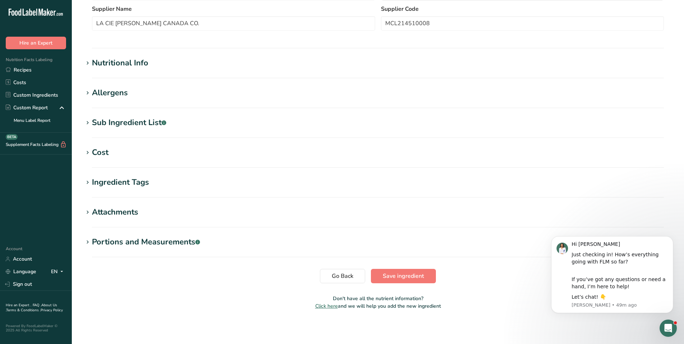
scroll to position [207, 0]
click at [350, 273] on span "Go Back" at bounding box center [343, 275] width 22 height 9
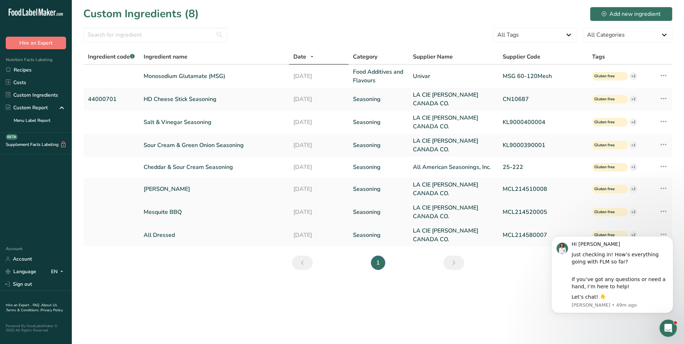
click at [172, 212] on link "Mesquite BBQ" at bounding box center [214, 211] width 141 height 9
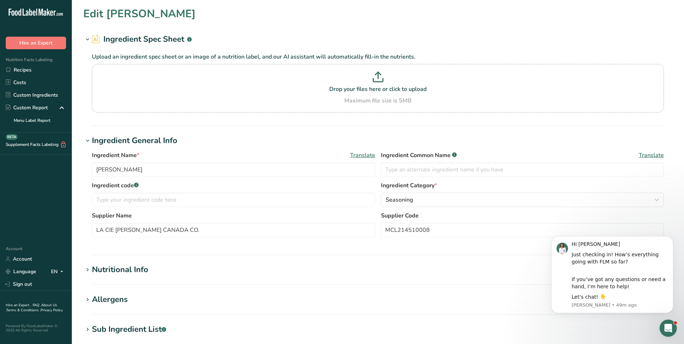
type input "Mesquite BBQ"
type input "Mesquite BBQ Seasoning"
type input "MCL214520005"
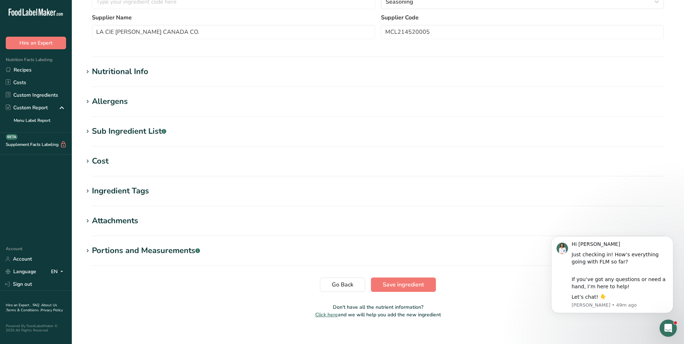
scroll to position [207, 0]
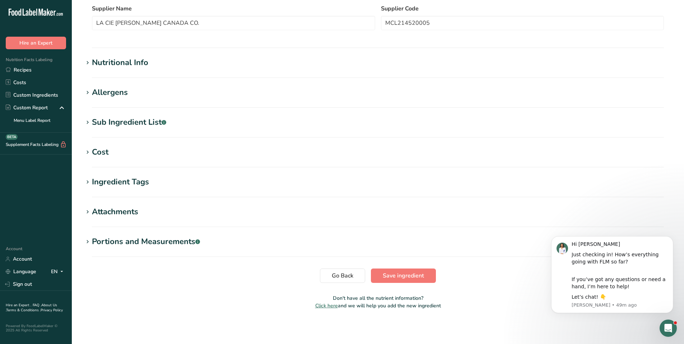
click at [136, 124] on div "Sub Ingredient List .a-a{fill:#347362;}.b-a{fill:#fff;}" at bounding box center [129, 122] width 74 height 12
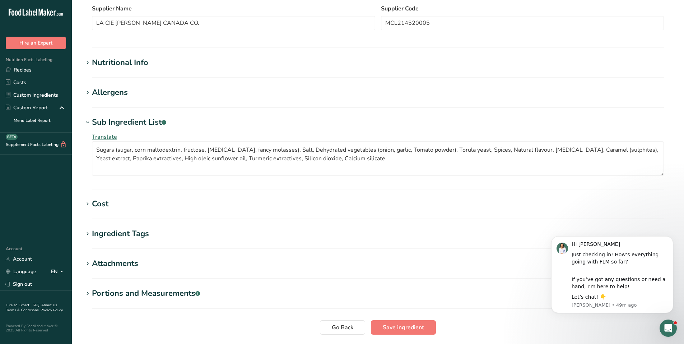
click at [138, 124] on div "Sub Ingredient List .a-a{fill:#347362;}.b-a{fill:#fff;}" at bounding box center [129, 122] width 74 height 12
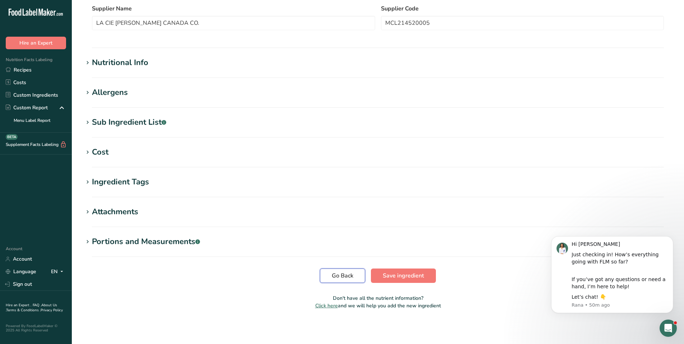
click at [337, 270] on button "Go Back" at bounding box center [342, 275] width 45 height 14
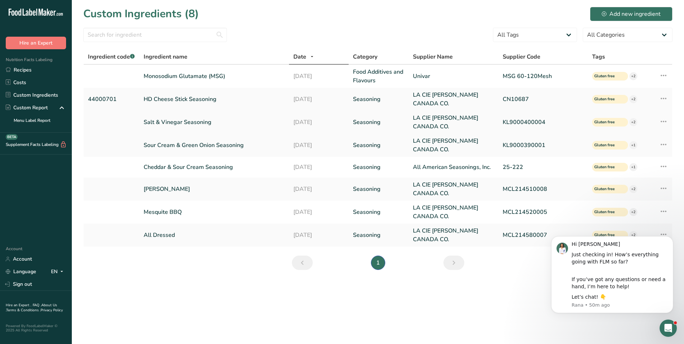
click at [196, 120] on link "Salt & Vinegar Seasoning" at bounding box center [214, 122] width 141 height 9
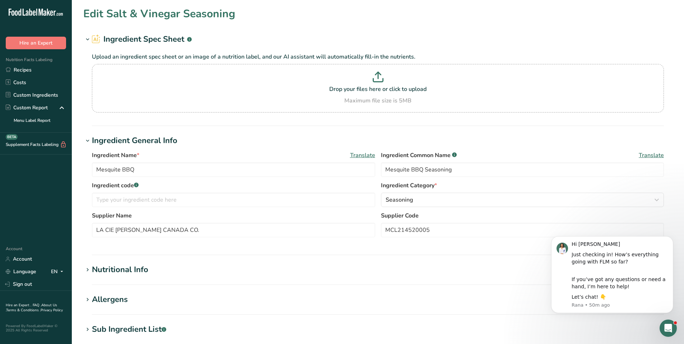
type input "Salt & Vinegar Seasoning"
type input "KL9000400004"
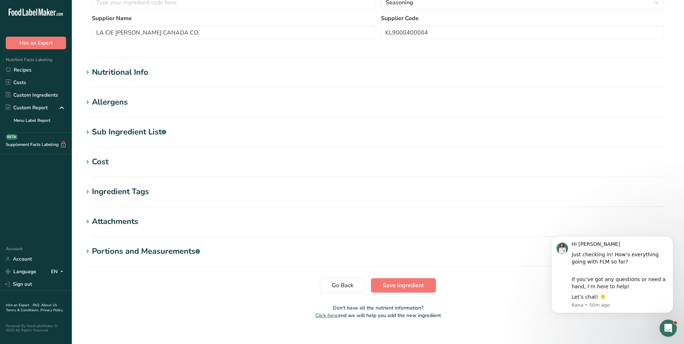
scroll to position [207, 0]
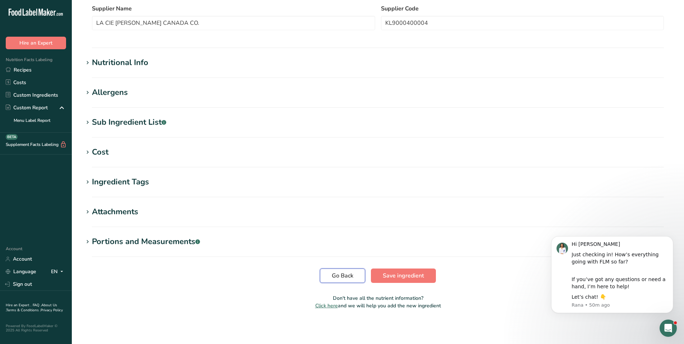
click at [350, 280] on button "Go Back" at bounding box center [342, 275] width 45 height 14
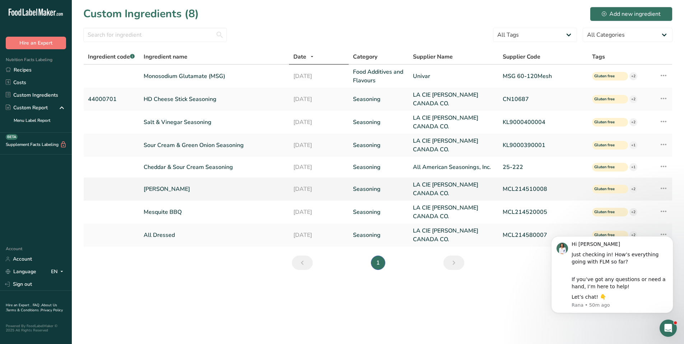
click at [188, 191] on link "[PERSON_NAME]" at bounding box center [214, 189] width 141 height 9
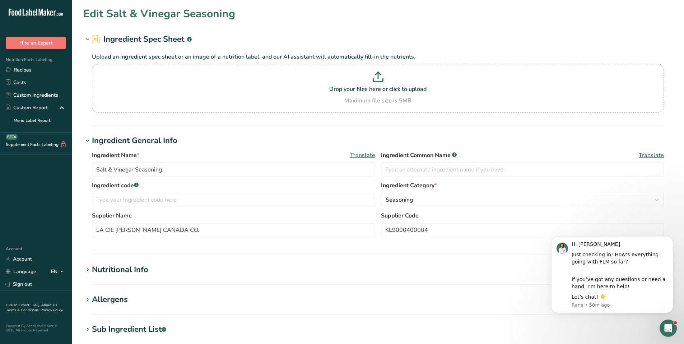
type input "[PERSON_NAME]"
type input "MCL214510008"
click at [166, 168] on input "[PERSON_NAME]" at bounding box center [233, 169] width 283 height 14
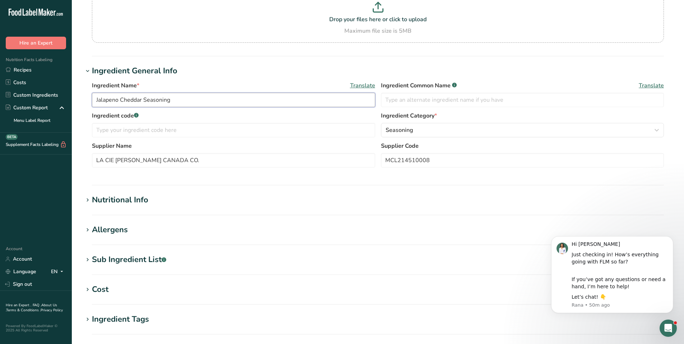
scroll to position [207, 0]
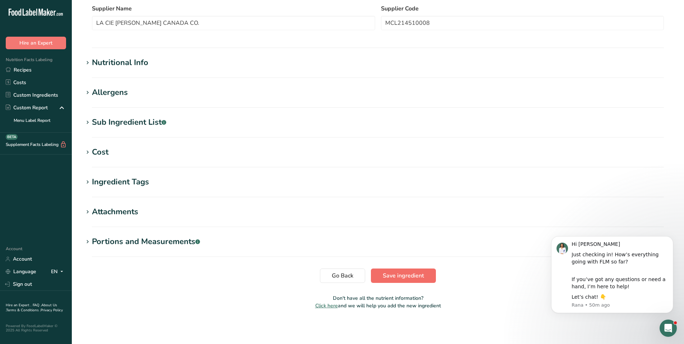
type input "Jalapeno Cheddar Seasoning"
click at [408, 272] on span "Save ingredient" at bounding box center [403, 275] width 41 height 9
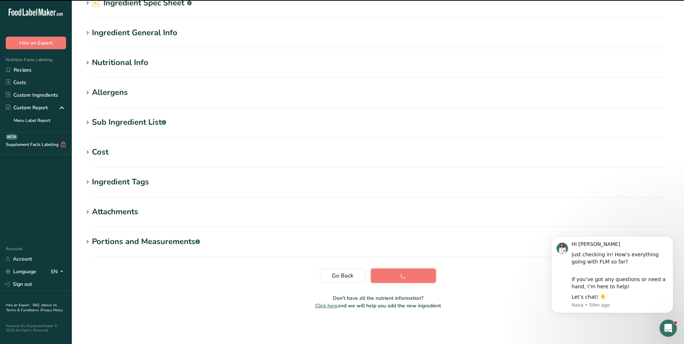
scroll to position [36, 0]
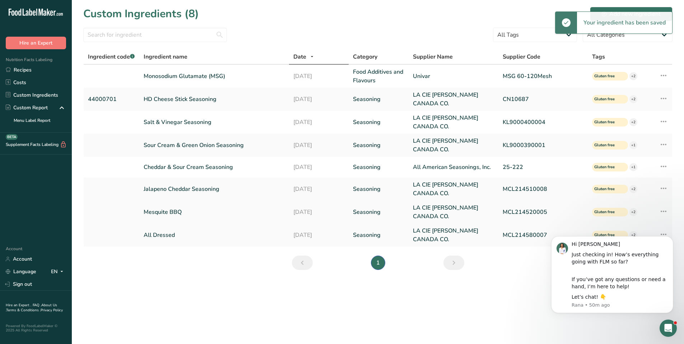
click at [171, 214] on link "Mesquite BBQ" at bounding box center [214, 211] width 141 height 9
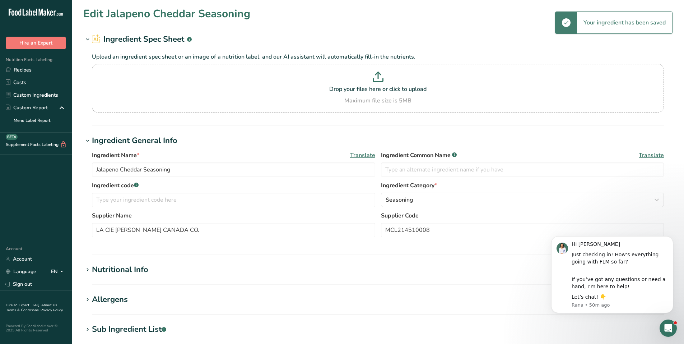
type input "Mesquite BBQ"
type input "Mesquite BBQ Seasoning"
type input "MCL214520005"
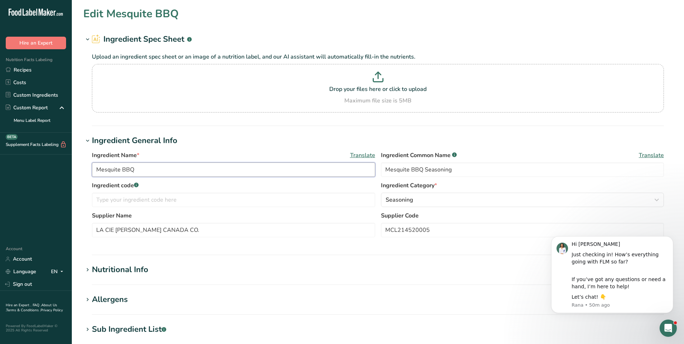
click at [167, 169] on input "Mesquite BBQ" at bounding box center [233, 169] width 283 height 14
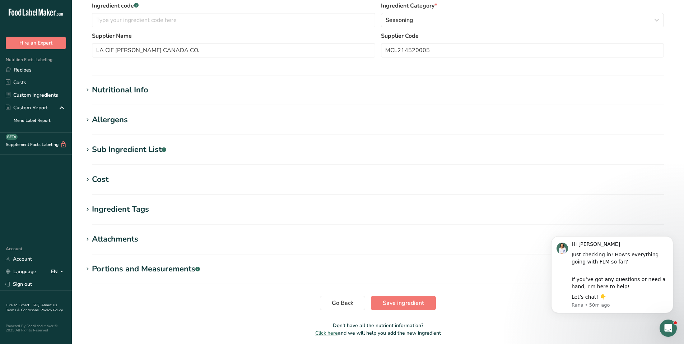
scroll to position [207, 0]
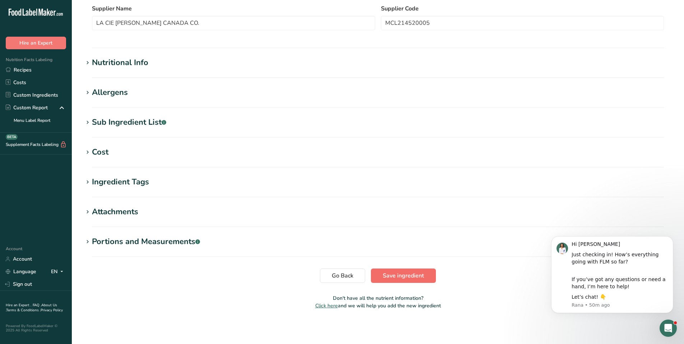
type input "Mesquite BBQ Seasoning"
click at [414, 278] on span "Save ingredient" at bounding box center [403, 275] width 41 height 9
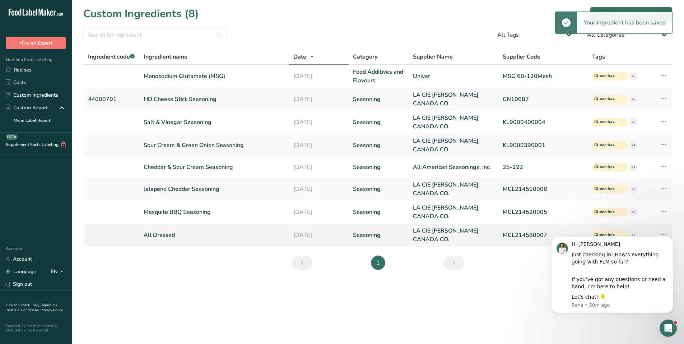
click at [187, 233] on link "All Dressed" at bounding box center [214, 234] width 141 height 9
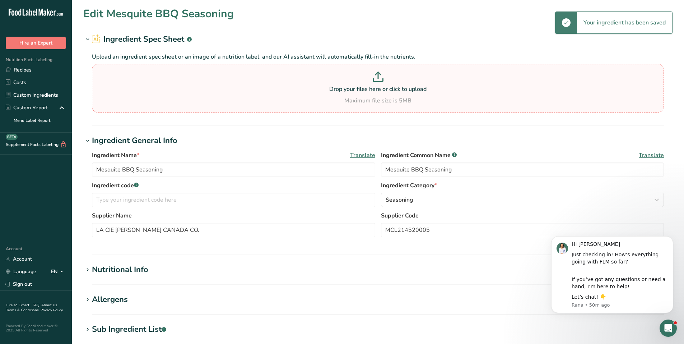
type input "All Dressed"
type input "MCL214580007"
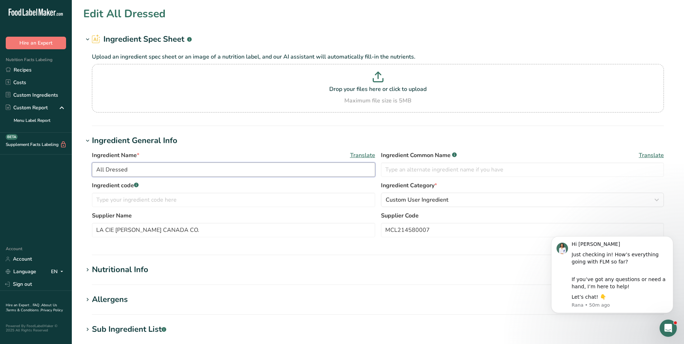
click at [167, 167] on input "All Dressed" at bounding box center [233, 169] width 283 height 14
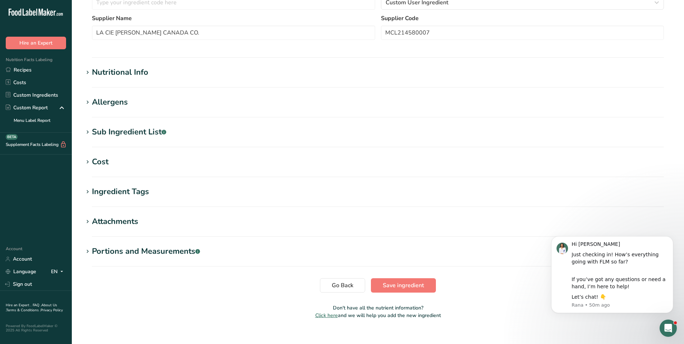
scroll to position [207, 0]
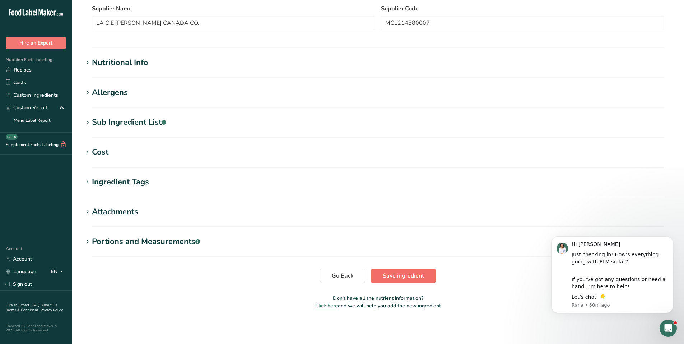
type input "All Dressed Seasoning"
click at [419, 274] on span "Save ingredient" at bounding box center [403, 275] width 41 height 9
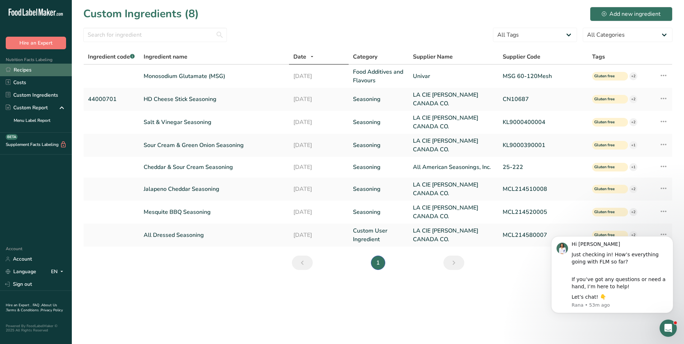
click at [28, 66] on link "Recipes" at bounding box center [36, 70] width 72 height 13
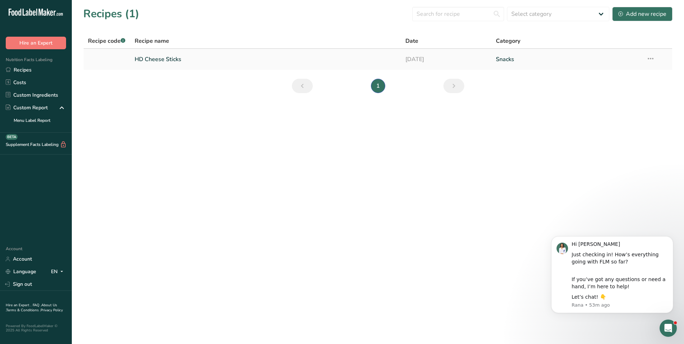
click at [170, 62] on link "HD Cheese Sticks" at bounding box center [266, 59] width 262 height 15
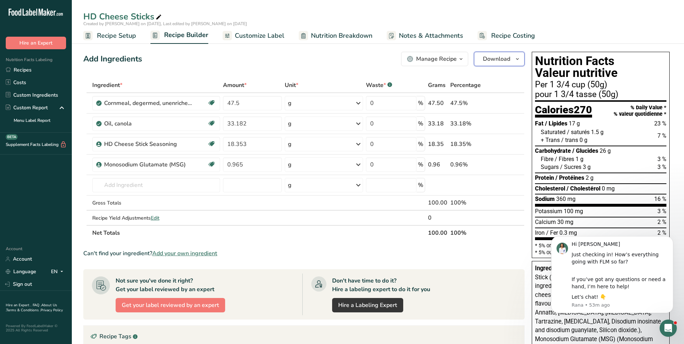
click at [510, 58] on span "Download" at bounding box center [496, 59] width 27 height 9
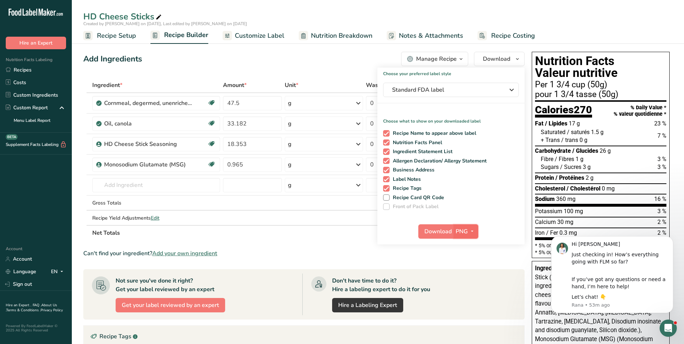
click at [471, 230] on icon "button" at bounding box center [472, 231] width 6 height 9
click at [469, 280] on link "PDF" at bounding box center [466, 281] width 23 height 12
click at [440, 230] on span "Download" at bounding box center [438, 231] width 27 height 9
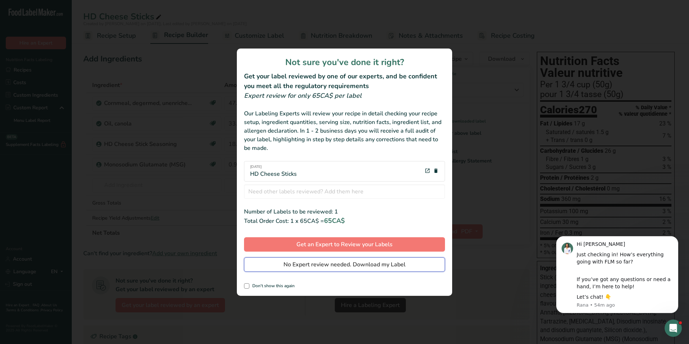
click at [319, 265] on span "No Expert review needed. Download my Label" at bounding box center [345, 264] width 122 height 9
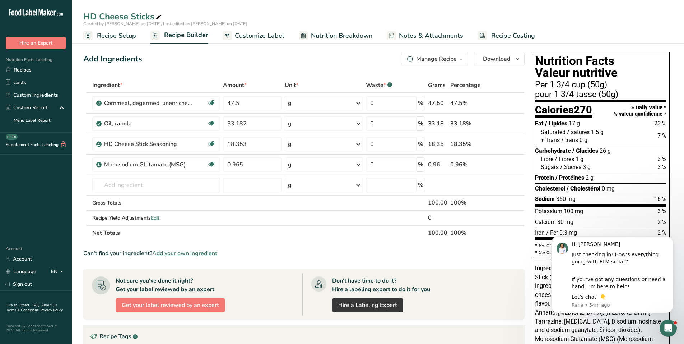
click at [586, 32] on ul "Recipe Setup Recipe Builder Customize Label Nutrition Breakdown Notes & Attachm…" at bounding box center [378, 35] width 612 height 17
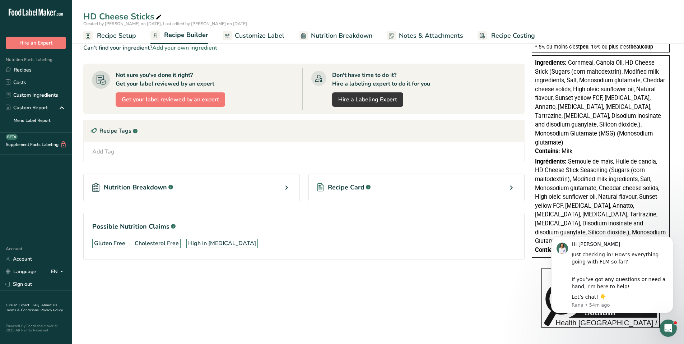
scroll to position [206, 0]
click at [590, 157] on span "Semoule de maïs, Huile de canola, HD Cheese Stick Seasoning (Sugars (corn malto…" at bounding box center [600, 200] width 131 height 86
click at [588, 109] on span "Cornmeal, Canola Oil, HD Cheese Stick (Sugars (corn maltodextrin), Modified mil…" at bounding box center [600, 101] width 130 height 86
click at [588, 108] on span "Cornmeal, Canola Oil, HD Cheese Stick (Sugars (corn maltodextrin), Modified mil…" at bounding box center [600, 101] width 130 height 86
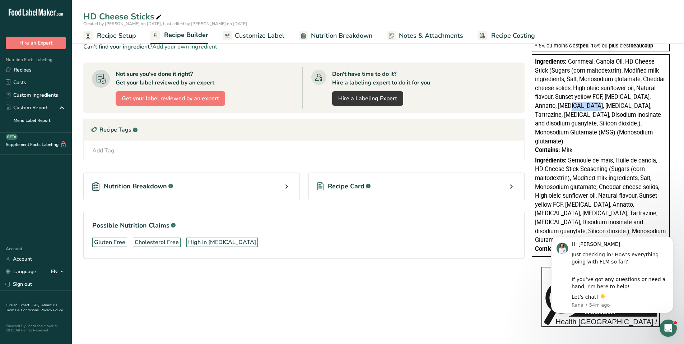
click at [588, 108] on span "Cornmeal, Canola Oil, HD Cheese Stick (Sugars (corn maltodextrin), Modified mil…" at bounding box center [600, 101] width 130 height 86
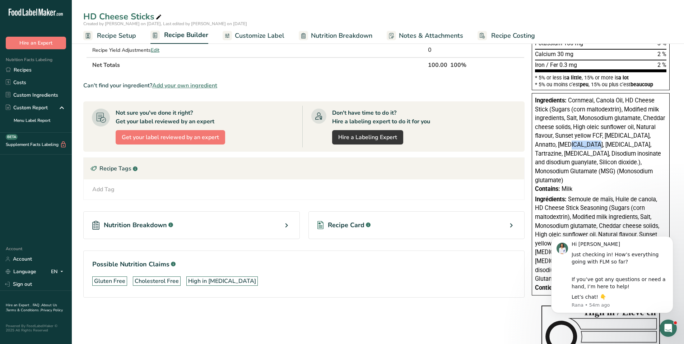
scroll to position [171, 0]
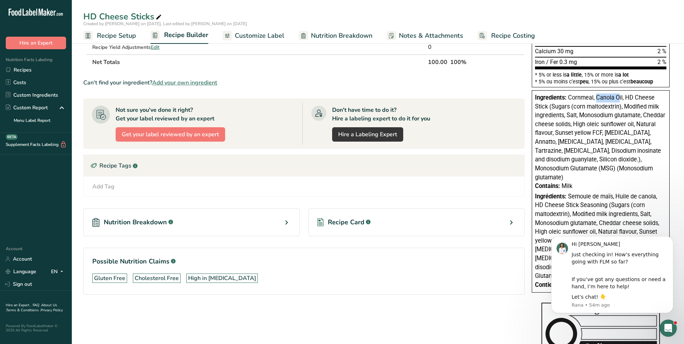
drag, startPoint x: 596, startPoint y: 96, endPoint x: 619, endPoint y: 98, distance: 23.0
click at [619, 98] on span "Cornmeal, Canola Oil, HD Cheese Stick (Sugars (corn maltodextrin), Modified mil…" at bounding box center [600, 137] width 130 height 86
click at [604, 115] on span "Cornmeal, Canola Oil, HD Cheese Stick (Sugars (corn maltodextrin), Modified mil…" at bounding box center [600, 137] width 130 height 86
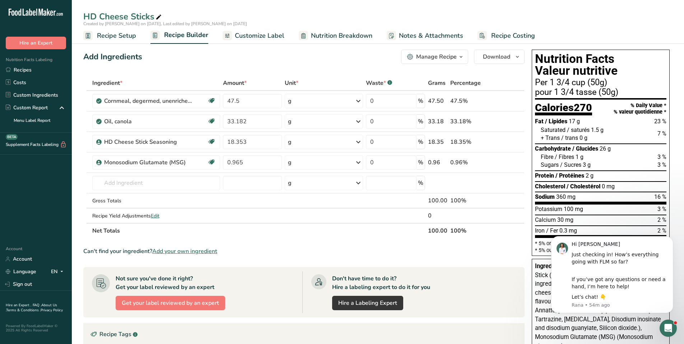
scroll to position [0, 0]
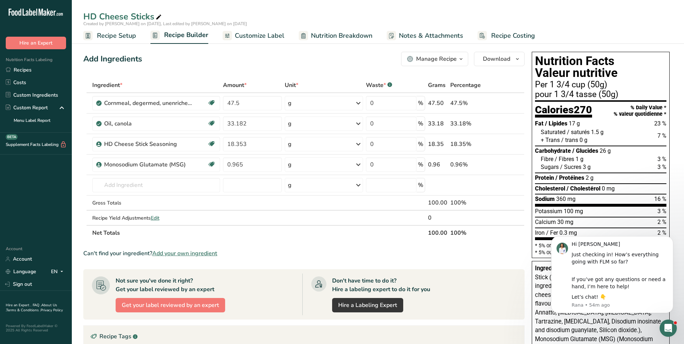
click at [266, 31] on span "Customize Label" at bounding box center [260, 36] width 50 height 10
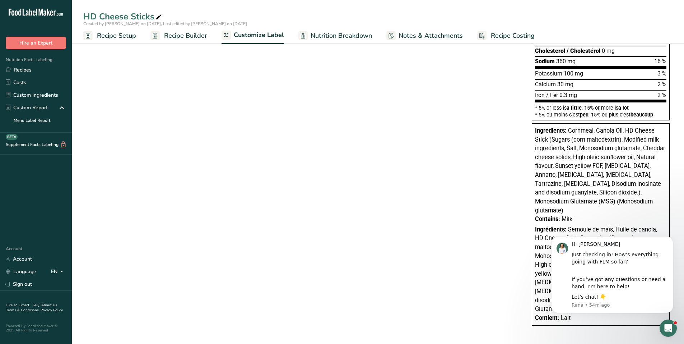
scroll to position [182, 0]
click at [585, 155] on span "Cornmeal, Canola Oil, HD Cheese Stick (Sugars (corn maltodextrin), Modified mil…" at bounding box center [600, 170] width 130 height 86
drag, startPoint x: 597, startPoint y: 130, endPoint x: 618, endPoint y: 131, distance: 21.2
click at [618, 131] on span "Cornmeal, Canola Oil, HD Cheese Stick (Sugars (corn maltodextrin), Modified mil…" at bounding box center [600, 170] width 130 height 86
click at [611, 164] on span "Cornmeal, Canola Oil, HD Cheese Stick (Sugars (corn maltodextrin), Modified mil…" at bounding box center [600, 170] width 130 height 86
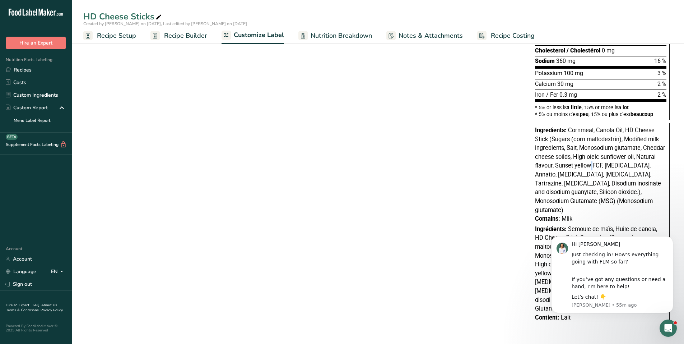
click at [611, 164] on span "Cornmeal, Canola Oil, HD Cheese Stick (Sugars (corn maltodextrin), Modified mil…" at bounding box center [600, 170] width 130 height 86
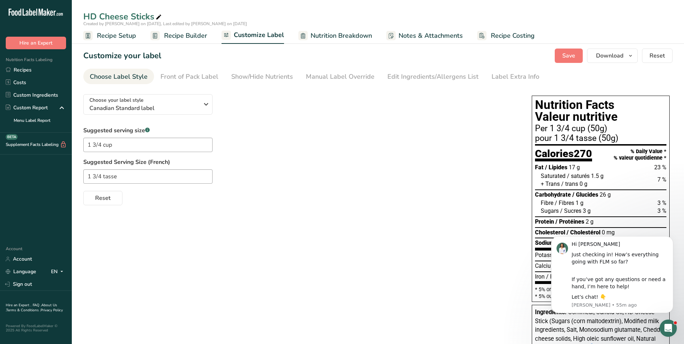
scroll to position [0, 0]
click at [452, 75] on div "Edit Ingredients/Allergens List" at bounding box center [432, 77] width 91 height 10
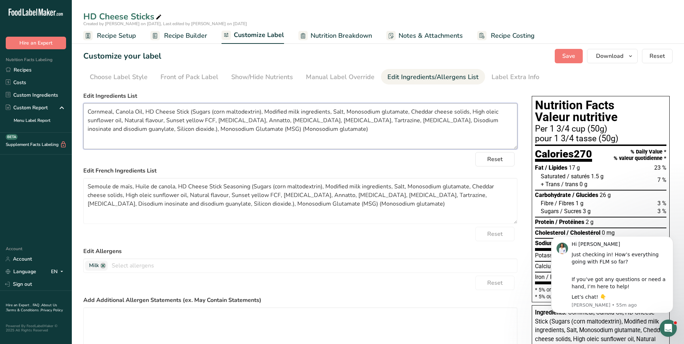
click at [119, 110] on textarea "Cornmeal, Canola Oil, HD Cheese Stick (Sugars (corn maltodextrin), Modified mil…" at bounding box center [300, 126] width 434 height 46
click at [119, 109] on textarea "Cornmeal, Canola Oil, HD Cheese Stick (Sugars (corn maltodextrin), Modified mil…" at bounding box center [300, 126] width 434 height 46
drag, startPoint x: 153, startPoint y: 109, endPoint x: 199, endPoint y: 113, distance: 46.1
click at [199, 113] on textarea "Cornmeal, Vegetable oil, HD Cheese Stick (Sugars (corn maltodextrin), Modified …" at bounding box center [300, 126] width 434 height 46
type textarea "Cornmeal, Vegetable oil, Sugars (corn maltodextrin), Modified milk ingredients,…"
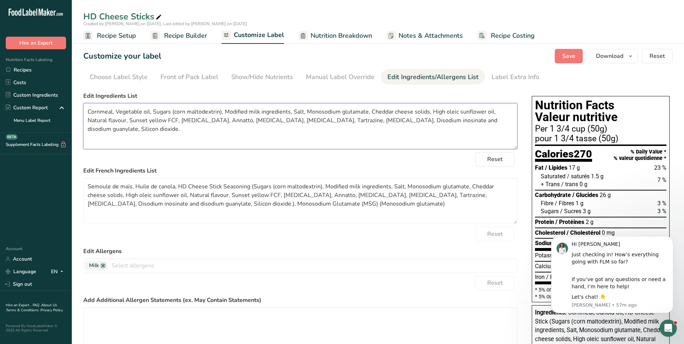
click at [214, 123] on textarea "Cornmeal, Vegetable oil, Sugars (corn maltodextrin), Modified milk ingredients,…" at bounding box center [300, 126] width 434 height 46
drag, startPoint x: 152, startPoint y: 109, endPoint x: 106, endPoint y: 128, distance: 49.9
click at [106, 128] on textarea "Cornmeal, Vegetable oil, Sugars (corn maltodextrin), Modified milk ingredients,…" at bounding box center [300, 126] width 434 height 46
click at [175, 36] on span "Recipe Builder" at bounding box center [185, 36] width 43 height 10
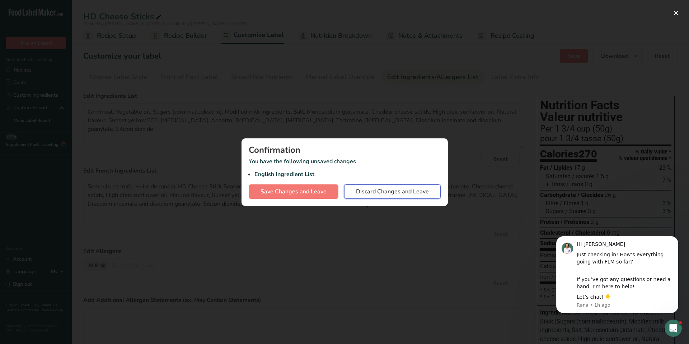
click at [380, 188] on span "Discard Changes and Leave" at bounding box center [392, 191] width 73 height 9
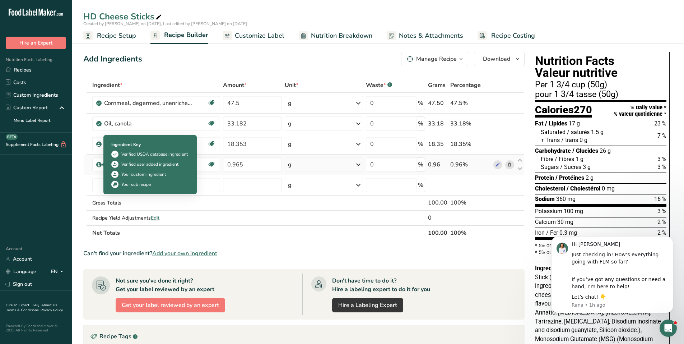
click at [97, 164] on icon at bounding box center [99, 164] width 4 height 6
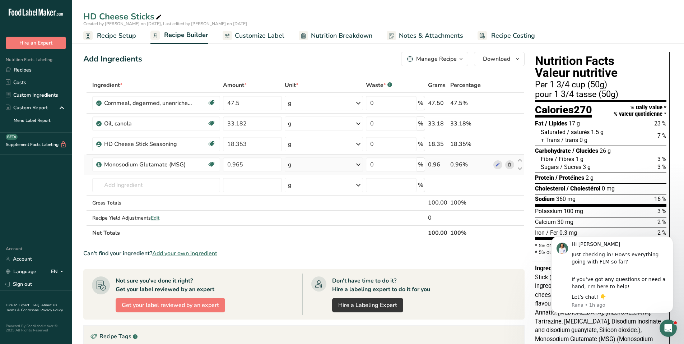
click at [90, 165] on td at bounding box center [89, 164] width 4 height 20
drag, startPoint x: 242, startPoint y: 164, endPoint x: 224, endPoint y: 164, distance: 18.3
click at [224, 164] on input "0.965" at bounding box center [252, 164] width 59 height 14
type input "0"
click at [250, 183] on div "Ingredient * Amount * Unit * Waste * .a-a{fill:#347362;}.b-a{fill:#fff;} Grams …" at bounding box center [303, 159] width 441 height 163
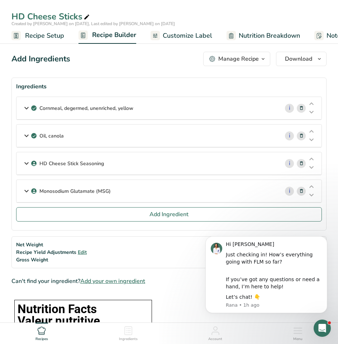
drag, startPoint x: 114, startPoint y: 107, endPoint x: 144, endPoint y: 79, distance: 40.6
click at [142, 80] on section "Ingredients Cornmeal, degermed, unenriched, yellow i Amount 47.5 Unit g Portion…" at bounding box center [169, 154] width 316 height 153
click at [141, 79] on section "Ingredients Cornmeal, degermed, unenriched, yellow i Amount 47.5 Unit g Portion…" at bounding box center [169, 154] width 316 height 153
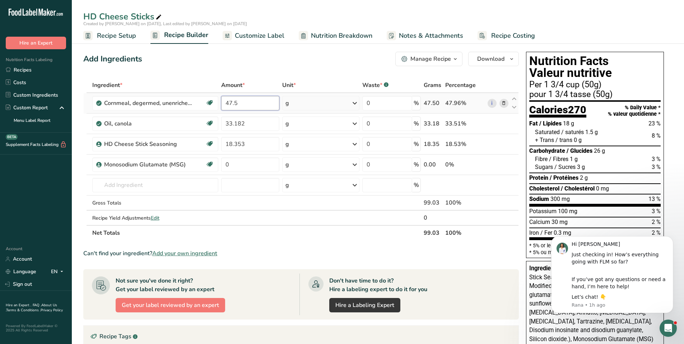
drag, startPoint x: 225, startPoint y: 102, endPoint x: 258, endPoint y: 102, distance: 33.4
click at [258, 102] on input "47.5" at bounding box center [250, 103] width 58 height 14
type input "41.2"
click at [248, 125] on div "Ingredient * Amount * Unit * Waste * .a-a{fill:#347362;}.b-a{fill:#fff;} Grams …" at bounding box center [300, 159] width 435 height 163
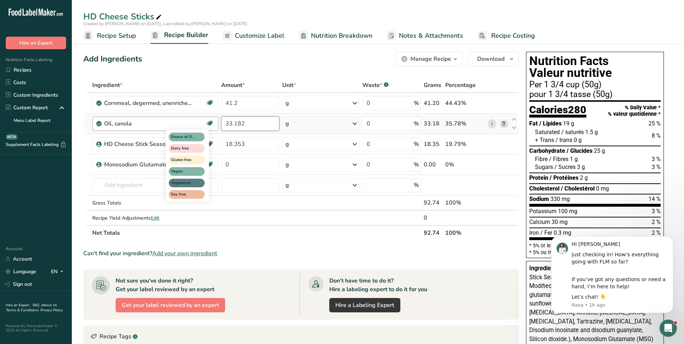
drag, startPoint x: 255, startPoint y: 121, endPoint x: 214, endPoint y: 121, distance: 40.9
click at [213, 121] on tr "Oil, canola Source of Omega 3 Dairy free Gluten free Vegan Vegetarian Soy free …" at bounding box center [301, 123] width 435 height 20
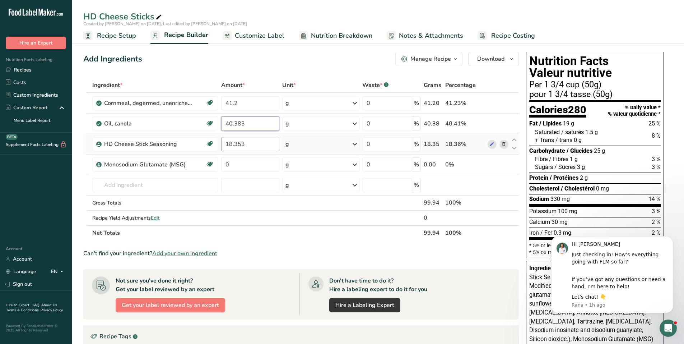
type input "40.383"
click at [247, 144] on div "Ingredient * Amount * Unit * Waste * .a-a{fill:#347362;}.b-a{fill:#fff;} Grams …" at bounding box center [300, 159] width 435 height 163
drag, startPoint x: 252, startPoint y: 141, endPoint x: 215, endPoint y: 142, distance: 36.3
click at [215, 142] on tr "HD Cheese Stick Seasoning Gluten free Vegetarian Kosher Dairy 18.353 g Weight U…" at bounding box center [301, 144] width 435 height 20
type input "17.945"
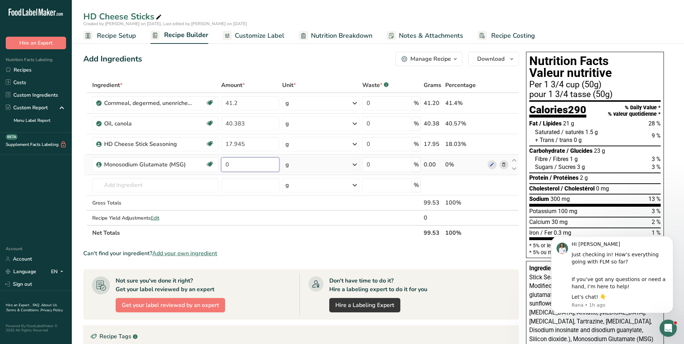
click at [245, 166] on div "Ingredient * Amount * Unit * Waste * .a-a{fill:#347362;}.b-a{fill:#fff;} Grams …" at bounding box center [300, 159] width 435 height 163
type input "0.472"
click at [240, 177] on div "Ingredient * Amount * Unit * Waste * .a-a{fill:#347362;}.b-a{fill:#fff;} Grams …" at bounding box center [300, 159] width 435 height 163
click at [212, 201] on div "Gross Totals" at bounding box center [155, 203] width 126 height 8
click at [496, 58] on span "Download" at bounding box center [490, 59] width 27 height 9
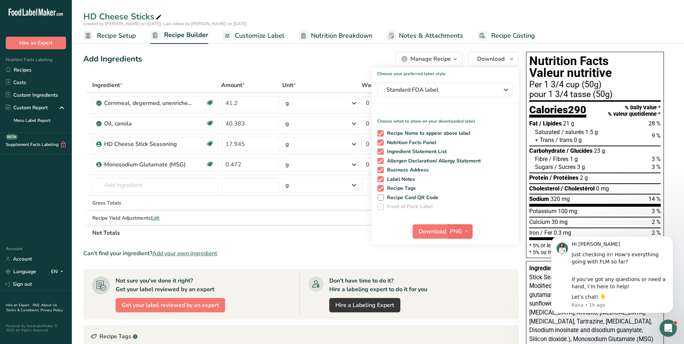
click at [466, 229] on icon "button" at bounding box center [466, 231] width 6 height 9
click at [456, 281] on link "PDF" at bounding box center [460, 281] width 23 height 12
click at [434, 230] on span "Download" at bounding box center [432, 231] width 27 height 9
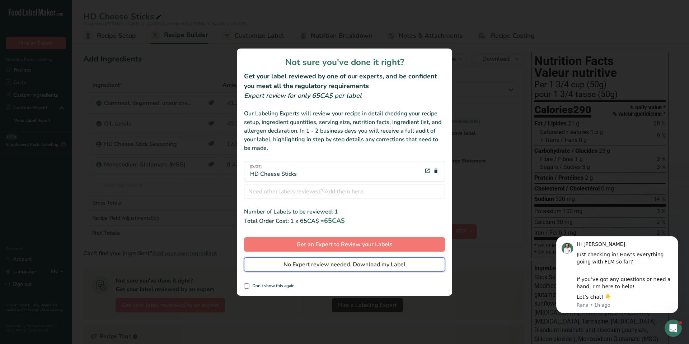
click at [339, 267] on span "No Expert review needed. Download my Label" at bounding box center [345, 264] width 122 height 9
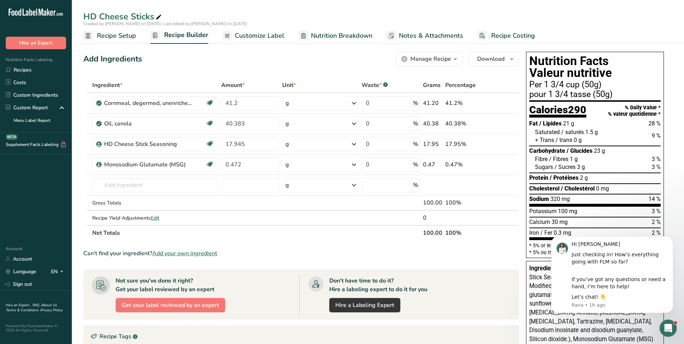
click at [311, 69] on div "Add Ingredients Manage Recipe Delete Recipe Duplicate Recipe Scale Recipe Save …" at bounding box center [303, 299] width 440 height 500
click at [450, 58] on div "Manage Recipe" at bounding box center [430, 59] width 41 height 9
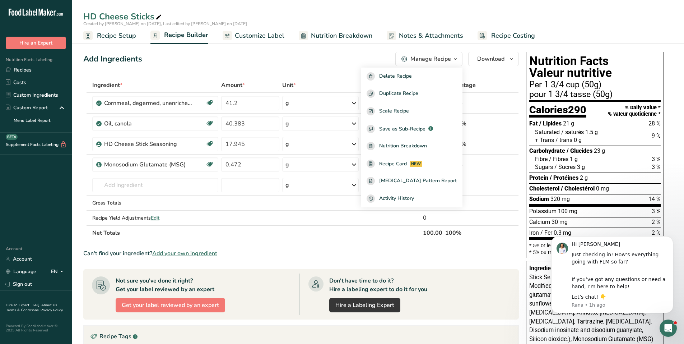
click at [324, 63] on div "Add Ingredients Manage Recipe Delete Recipe Duplicate Recipe Scale Recipe Save …" at bounding box center [300, 59] width 435 height 14
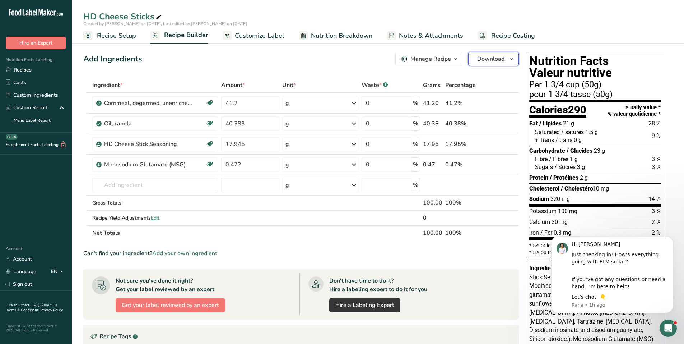
click at [510, 61] on icon "button" at bounding box center [512, 59] width 6 height 9
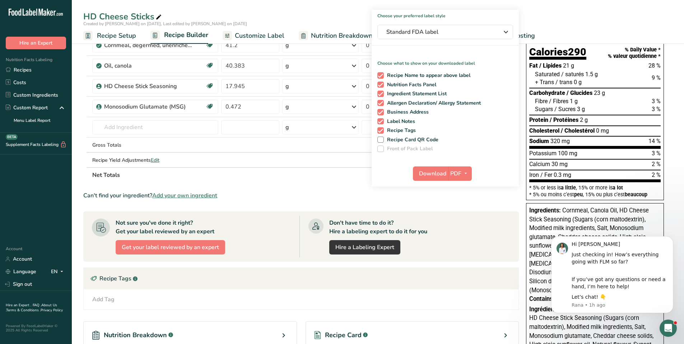
scroll to position [72, 0]
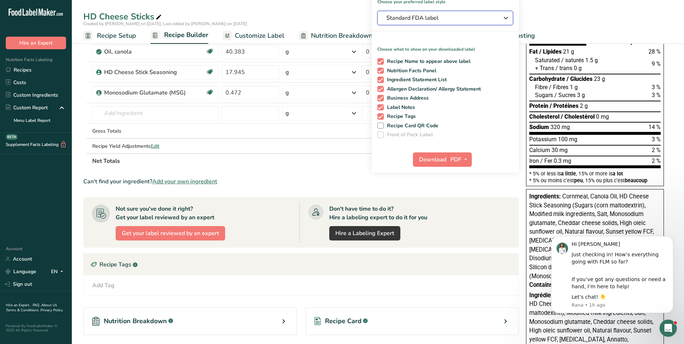
click at [505, 18] on icon "button" at bounding box center [505, 17] width 9 height 13
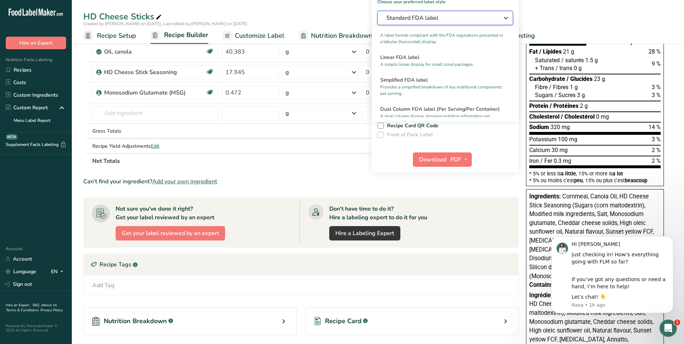
scroll to position [0, 0]
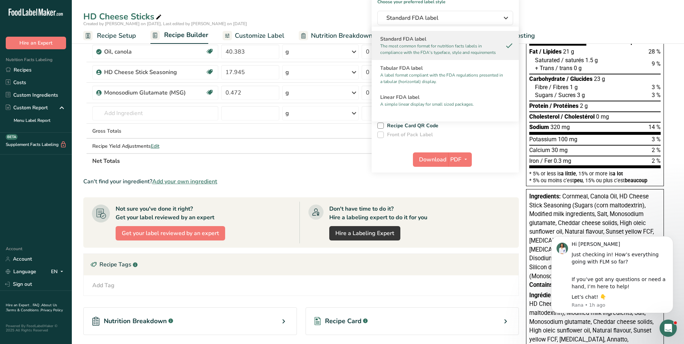
click at [523, 8] on div "HD Cheese Sticks Created by [PERSON_NAME] on [DATE], Last edited by [PERSON_NAM…" at bounding box center [378, 22] width 612 height 44
